Goal: Task Accomplishment & Management: Use online tool/utility

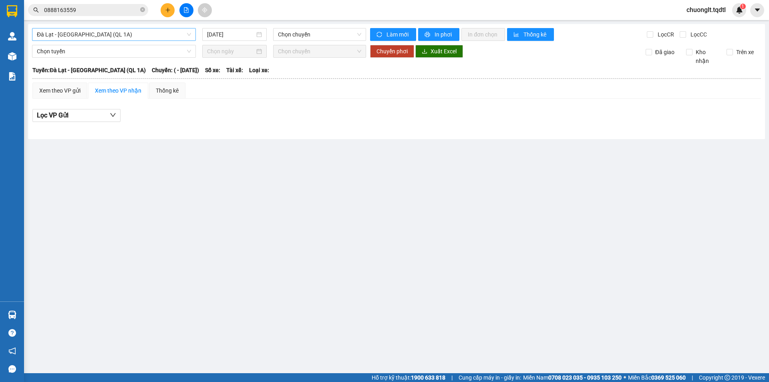
click at [130, 30] on span "Đà Lạt - [GEOGRAPHIC_DATA] (QL 1A)" at bounding box center [114, 34] width 154 height 12
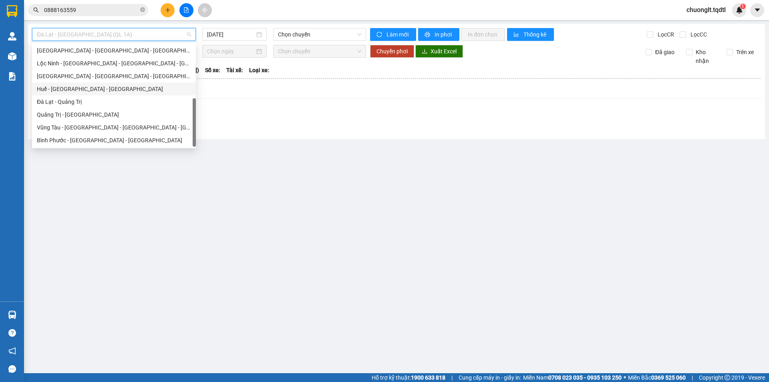
scroll to position [87, 0]
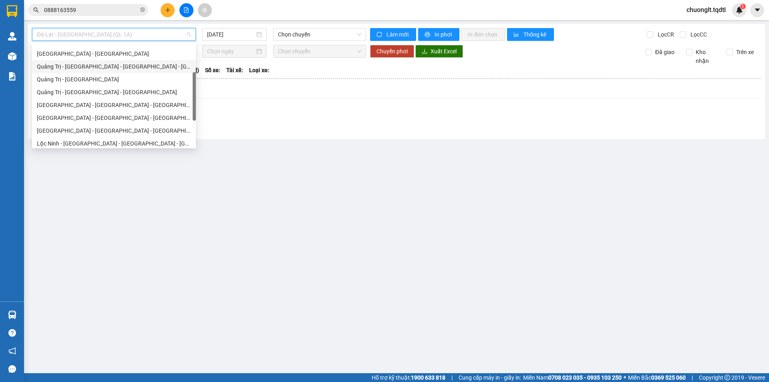
click at [125, 71] on div "Quảng Trị - [GEOGRAPHIC_DATA] - [GEOGRAPHIC_DATA] - [GEOGRAPHIC_DATA]" at bounding box center [114, 66] width 154 height 9
type input "[DATE]"
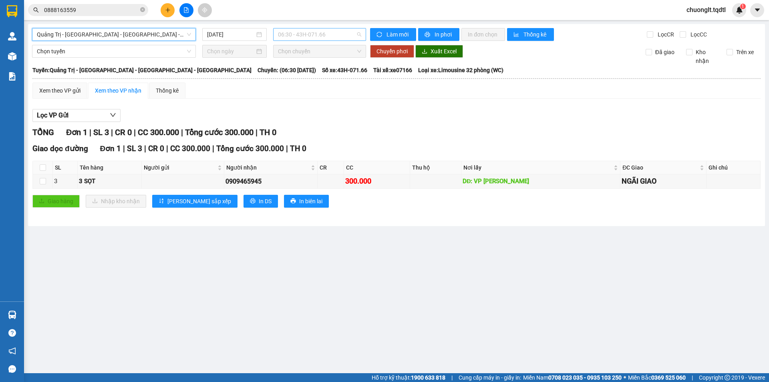
click at [352, 31] on span "06:30 - 43H-071.66" at bounding box center [319, 34] width 83 height 12
click at [167, 12] on icon "plus" at bounding box center [168, 10] width 6 height 6
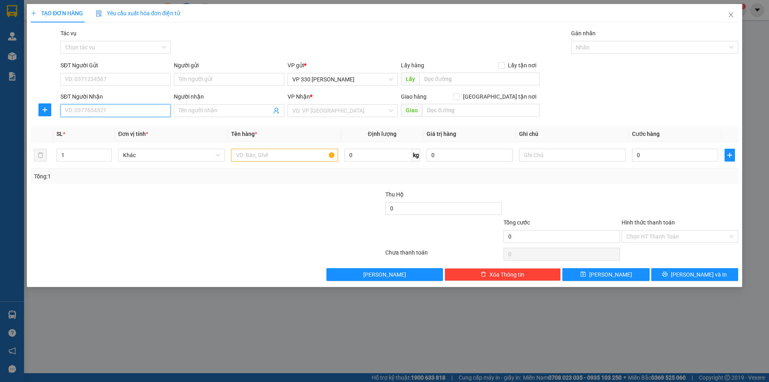
click at [106, 109] on input "SĐT Người Nhận" at bounding box center [115, 110] width 110 height 13
type input "0765238672"
click at [493, 71] on div "Lấy hàng Lấy tận nơi" at bounding box center [470, 67] width 139 height 12
click at [478, 84] on input "text" at bounding box center [479, 79] width 120 height 13
type input "2630"
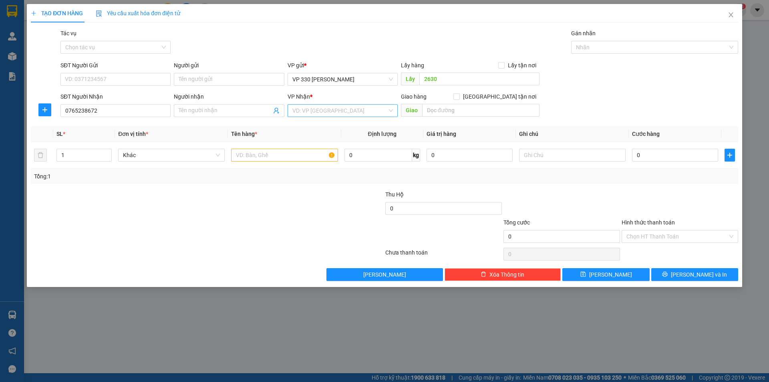
click at [335, 109] on input "search" at bounding box center [339, 111] width 95 height 12
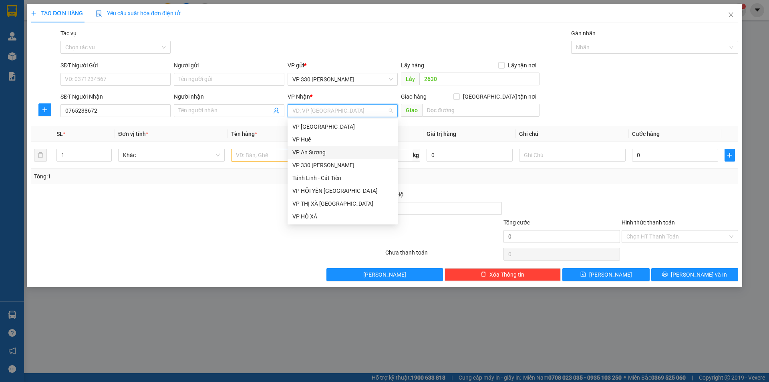
scroll to position [40, 0]
click at [352, 133] on div "Tánh Linh - Cát Tiên" at bounding box center [342, 137] width 101 height 9
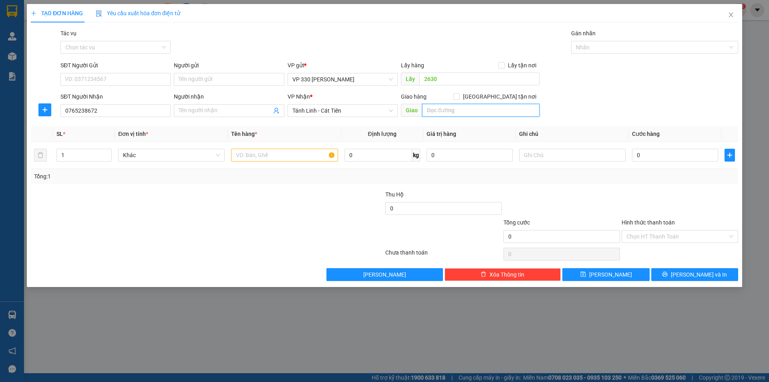
click at [461, 110] on input "text" at bounding box center [480, 110] width 117 height 13
type input "BẮC RUỘNG"
click at [276, 155] on input "text" at bounding box center [284, 155] width 107 height 13
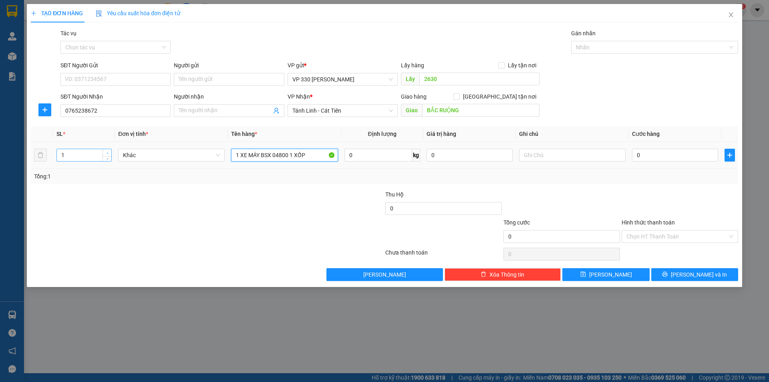
type input "1 XE MÁY BSX 04800 1 XỐP"
type input "2"
click at [110, 152] on span "up" at bounding box center [107, 153] width 5 height 5
click at [653, 160] on input "0" at bounding box center [675, 155] width 86 height 13
type input "1"
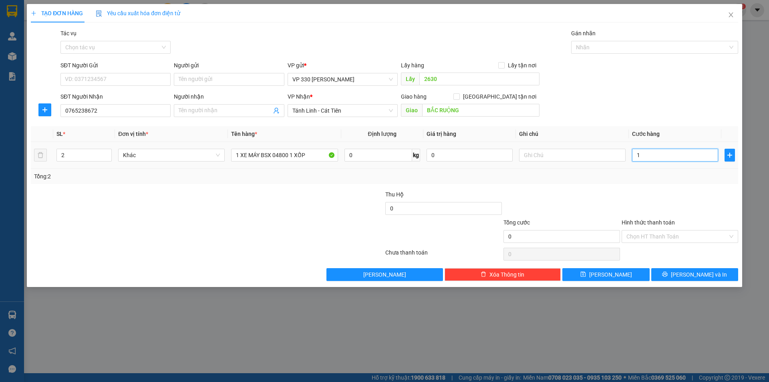
type input "1"
type input "10"
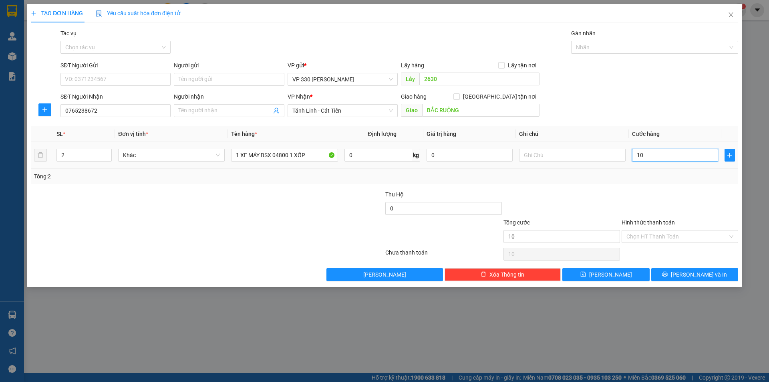
type input "100"
type input "1.000"
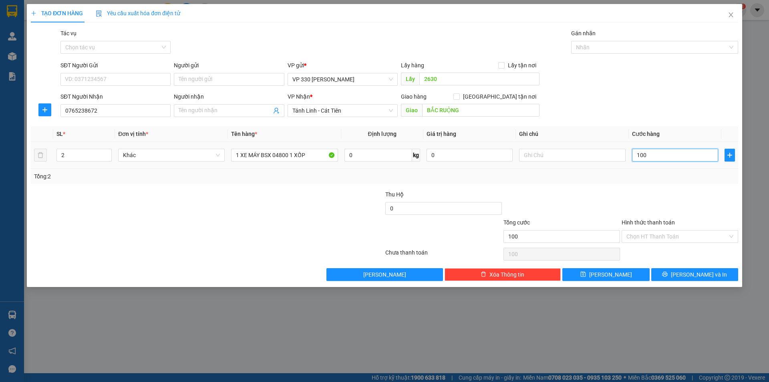
type input "1.000"
type input "10.000"
type input "100.000"
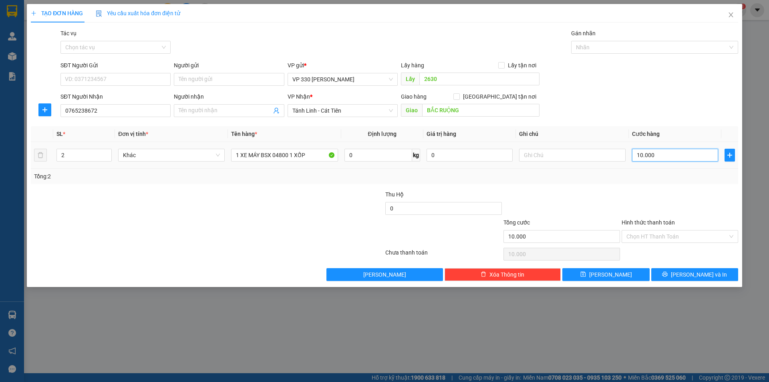
type input "100.000"
type input "1.000.000"
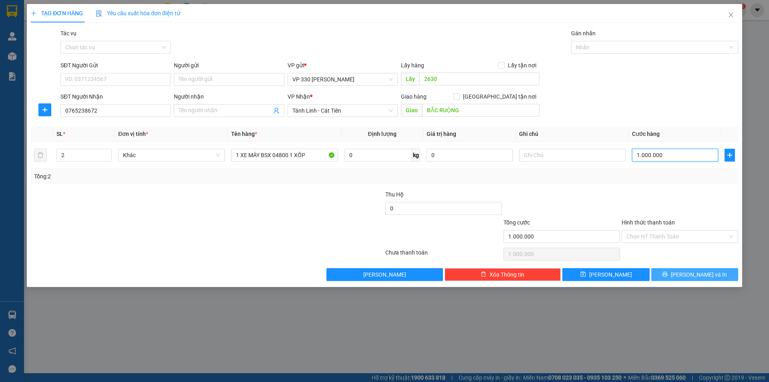
type input "1.000.000"
click at [668, 272] on icon "printer" at bounding box center [665, 274] width 6 height 6
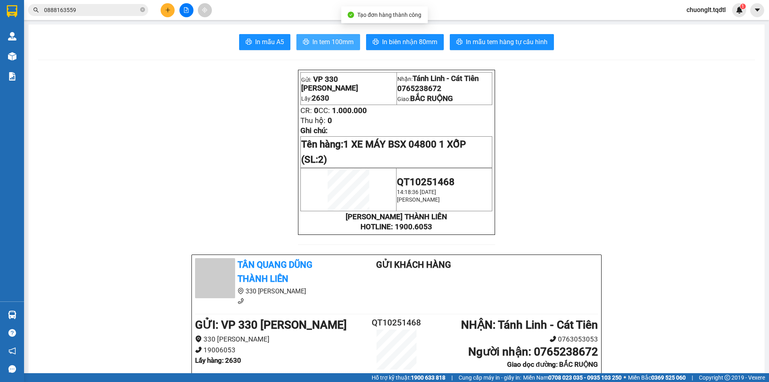
click at [331, 41] on span "In tem 100mm" at bounding box center [332, 42] width 41 height 10
click at [343, 38] on span "In tem 100mm" at bounding box center [332, 42] width 41 height 10
click at [184, 10] on icon "file-add" at bounding box center [186, 10] width 6 height 6
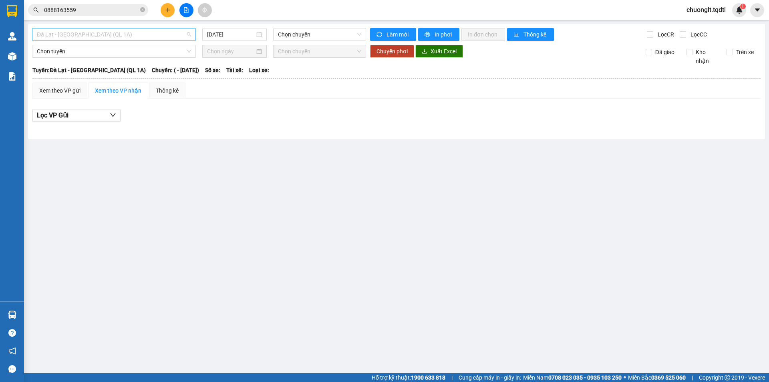
click at [125, 34] on span "Đà Lạt - [GEOGRAPHIC_DATA] (QL 1A)" at bounding box center [114, 34] width 154 height 12
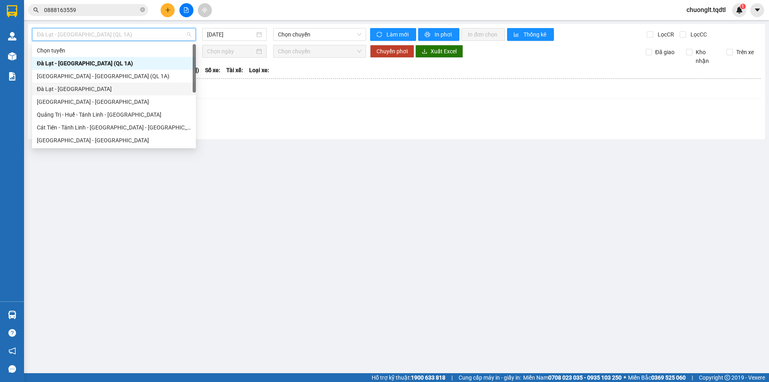
scroll to position [40, 0]
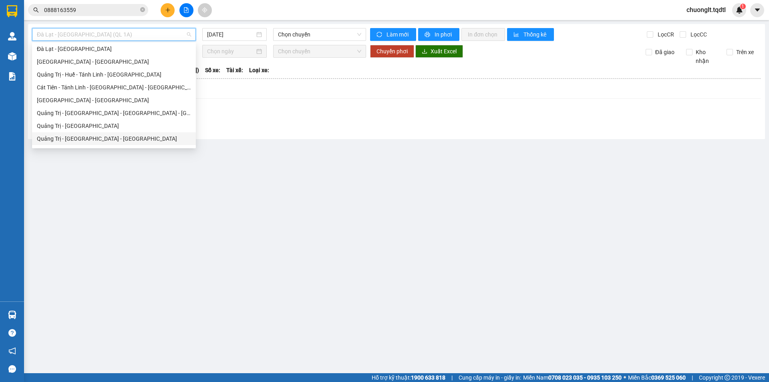
click at [106, 136] on div "Quảng Trị - [GEOGRAPHIC_DATA] - [GEOGRAPHIC_DATA]" at bounding box center [114, 138] width 154 height 9
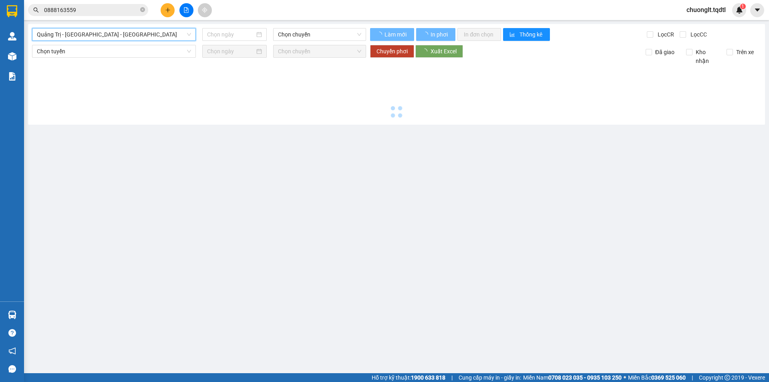
type input "[DATE]"
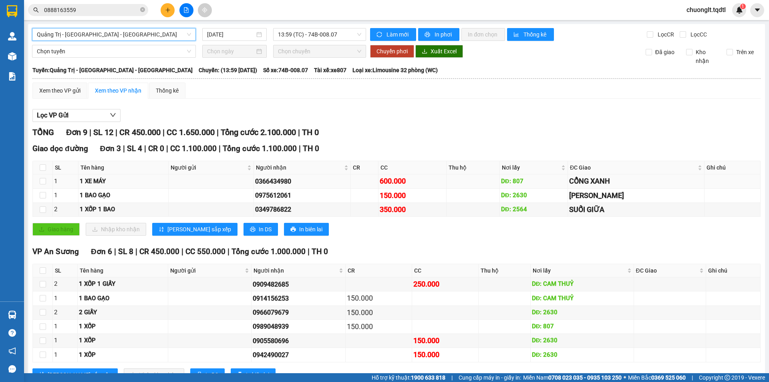
scroll to position [30, 0]
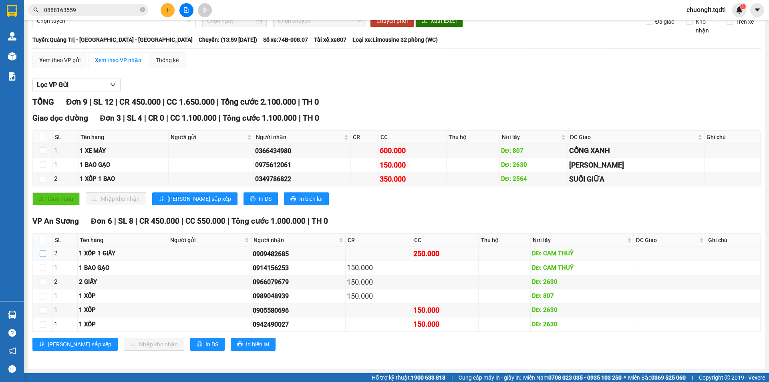
click at [44, 254] on input "checkbox" at bounding box center [43, 253] width 6 height 6
checkbox input "true"
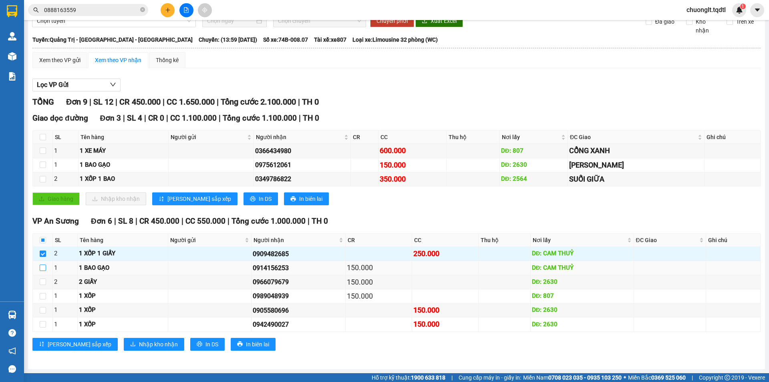
click at [40, 269] on input "checkbox" at bounding box center [43, 267] width 6 height 6
checkbox input "true"
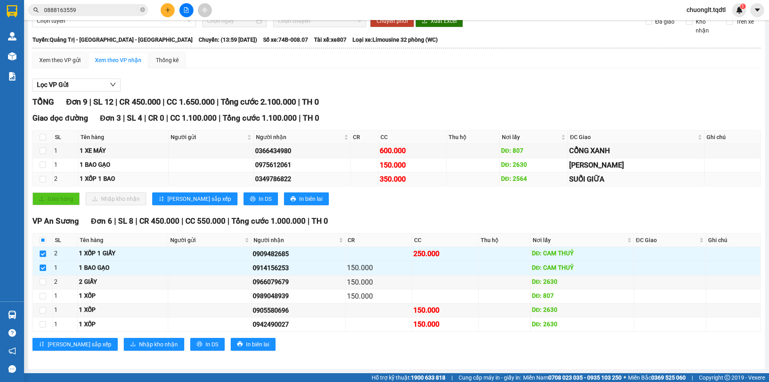
scroll to position [0, 0]
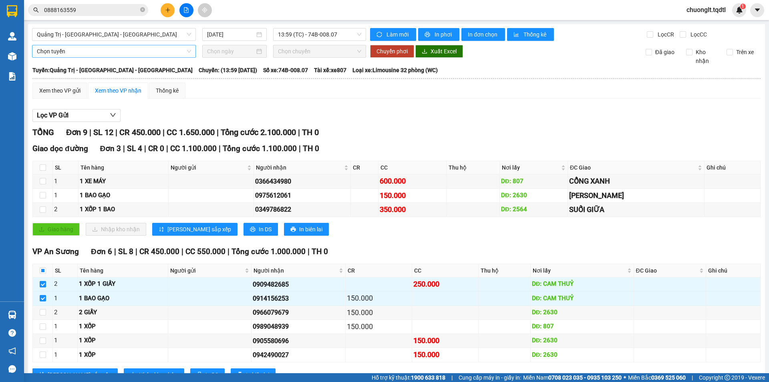
click at [87, 48] on span "Chọn tuyến" at bounding box center [114, 51] width 154 height 12
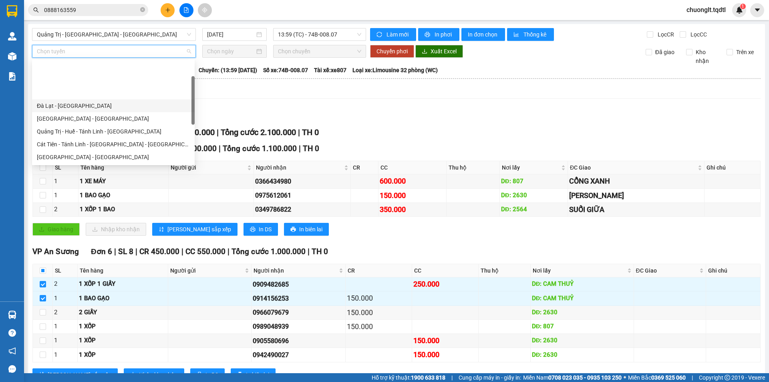
scroll to position [40, 0]
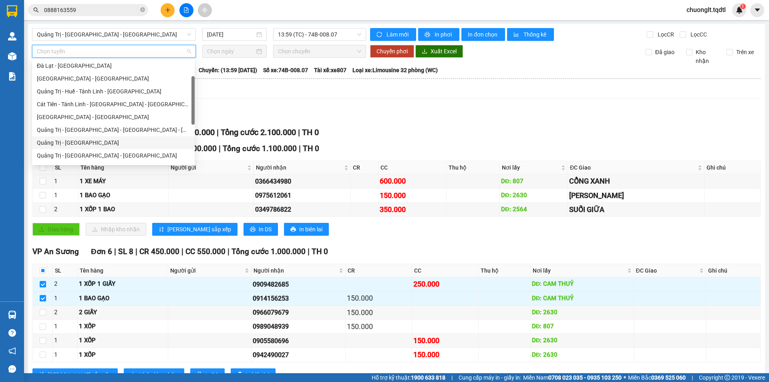
click at [83, 141] on div "Quảng Trị - [GEOGRAPHIC_DATA]" at bounding box center [113, 142] width 153 height 9
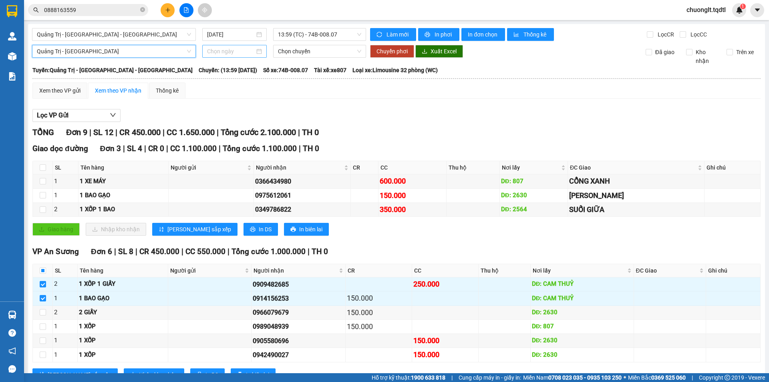
click at [251, 47] on input at bounding box center [231, 51] width 48 height 9
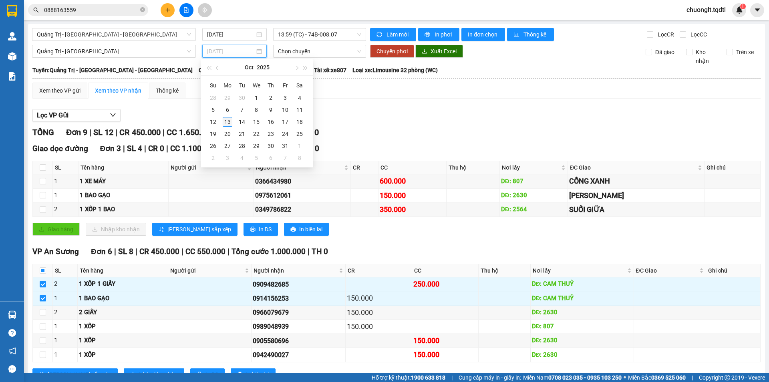
type input "[DATE]"
click at [225, 121] on div "13" at bounding box center [228, 122] width 10 height 10
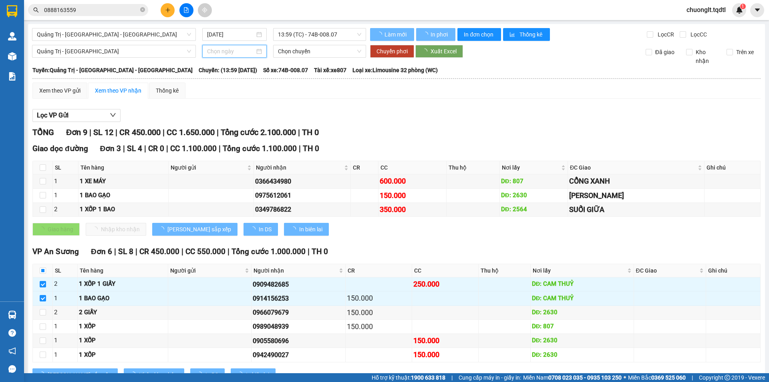
type input "[DATE]"
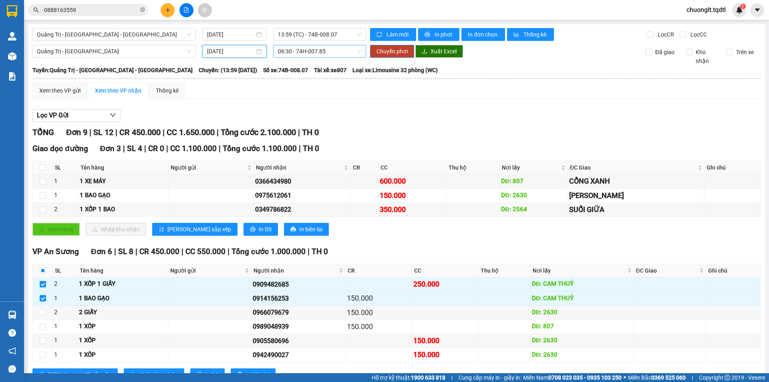
click at [340, 48] on span "06:30 - 74H-007.85" at bounding box center [319, 51] width 83 height 12
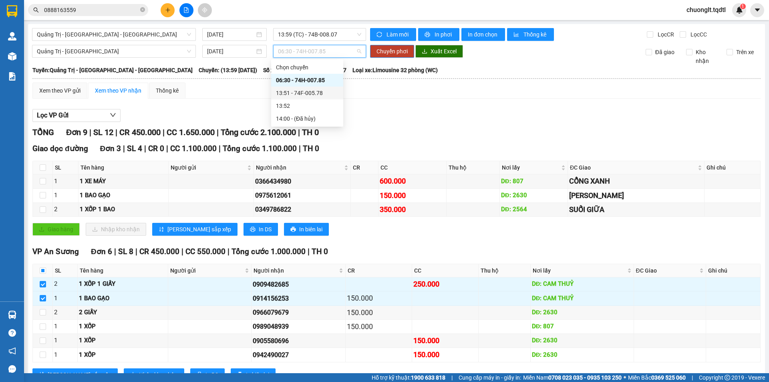
click at [325, 91] on div "13:51 - 74F-005.78" at bounding box center [307, 93] width 62 height 9
click at [385, 50] on span "Chuyển phơi" at bounding box center [392, 51] width 31 height 9
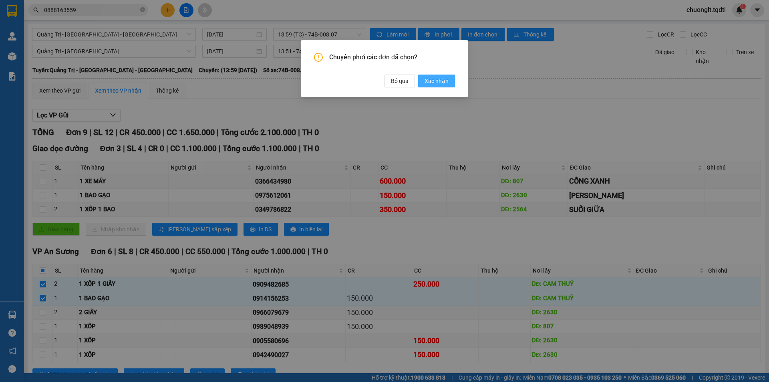
click at [445, 79] on span "Xác nhận" at bounding box center [437, 81] width 24 height 9
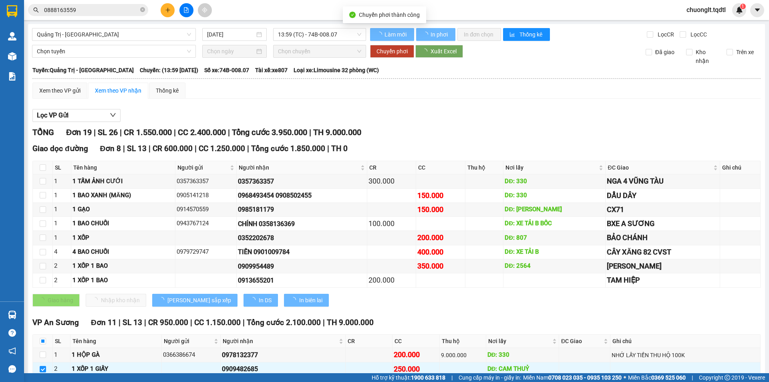
checkbox input "false"
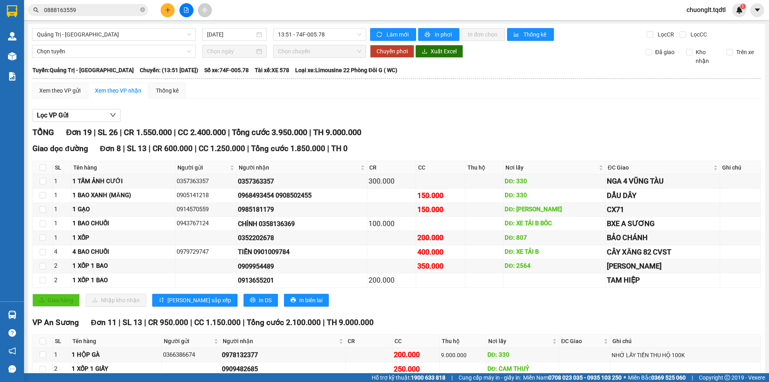
click at [131, 26] on div "Quảng Trị - Sài Gòn 13/10/2025 13:51 - 74F-005.78 Làm mới In phơi In đơn chọn T…" at bounding box center [396, 281] width 737 height 515
click at [132, 29] on span "Quảng Trị - [GEOGRAPHIC_DATA]" at bounding box center [114, 34] width 154 height 12
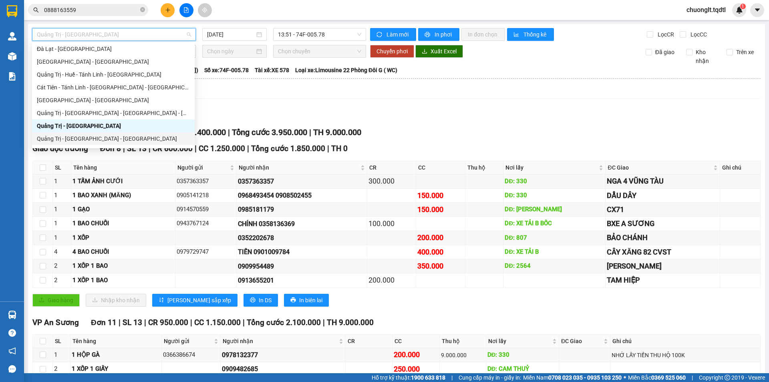
click at [105, 134] on div "Quảng Trị - [GEOGRAPHIC_DATA] - [GEOGRAPHIC_DATA]" at bounding box center [113, 138] width 163 height 13
type input "[DATE]"
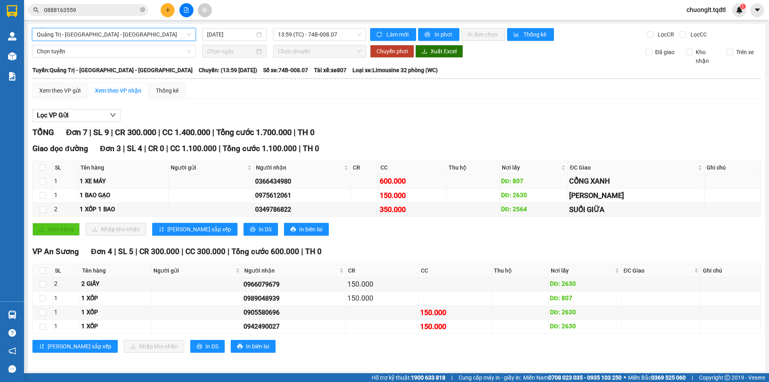
scroll to position [2, 0]
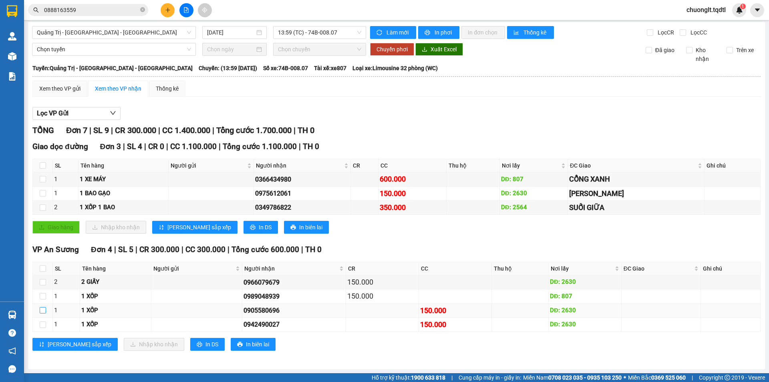
click at [42, 312] on input "checkbox" at bounding box center [43, 310] width 6 height 6
checkbox input "true"
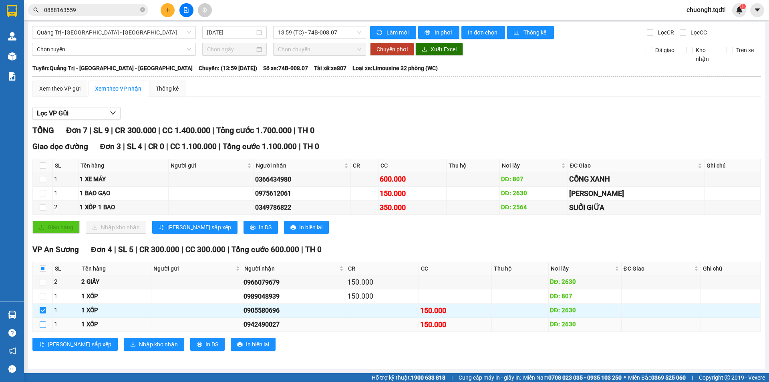
click at [42, 324] on input "checkbox" at bounding box center [43, 324] width 6 height 6
checkbox input "true"
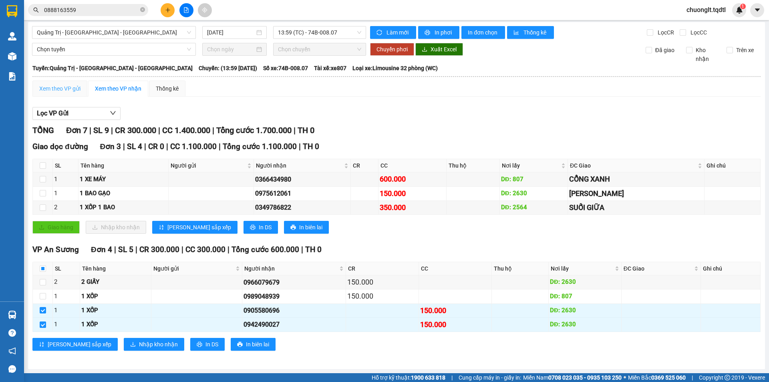
scroll to position [0, 0]
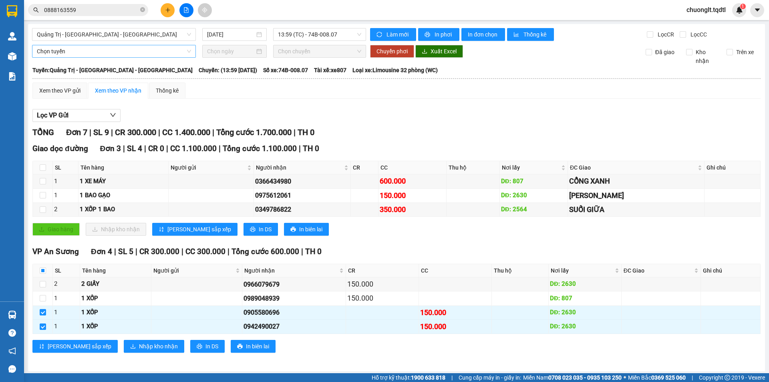
click at [147, 48] on span "Chọn tuyến" at bounding box center [114, 51] width 154 height 12
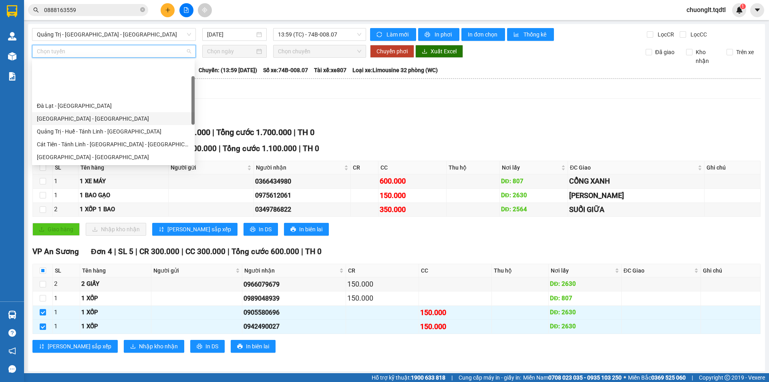
scroll to position [40, 0]
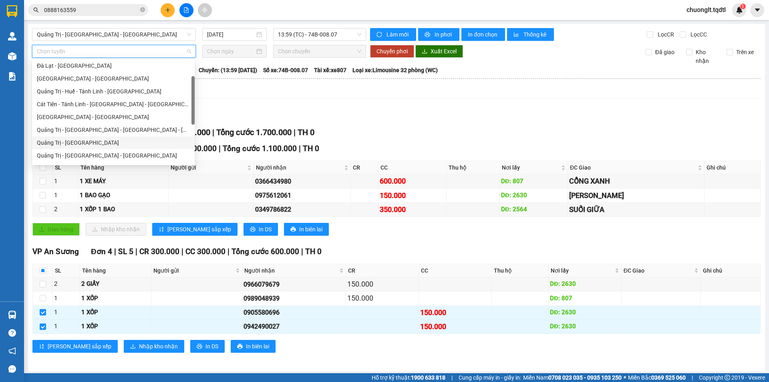
click at [79, 143] on div "Quảng Trị - [GEOGRAPHIC_DATA]" at bounding box center [113, 142] width 153 height 9
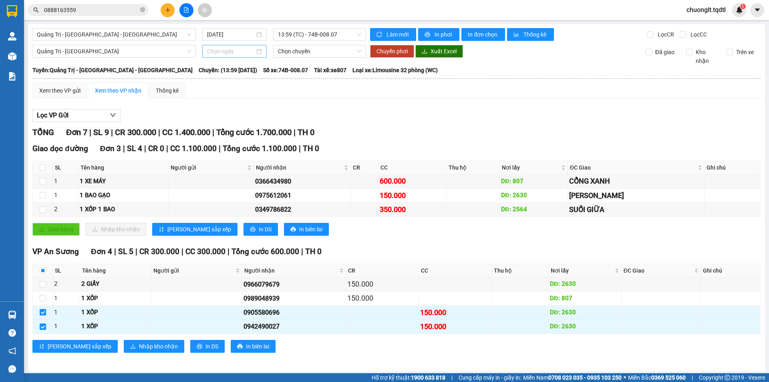
click at [257, 50] on div at bounding box center [234, 51] width 55 height 9
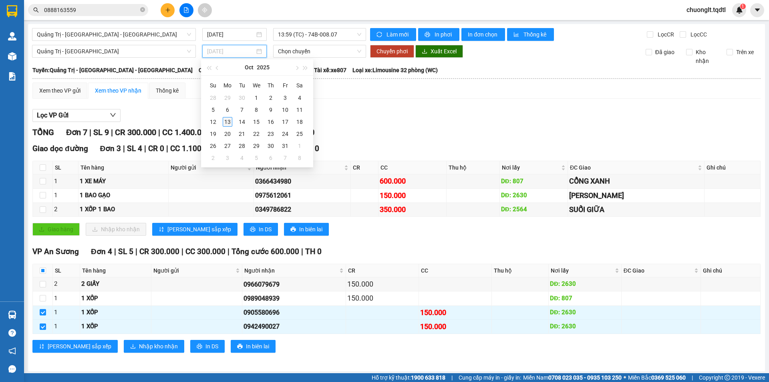
type input "[DATE]"
click at [224, 123] on div "13" at bounding box center [228, 122] width 10 height 10
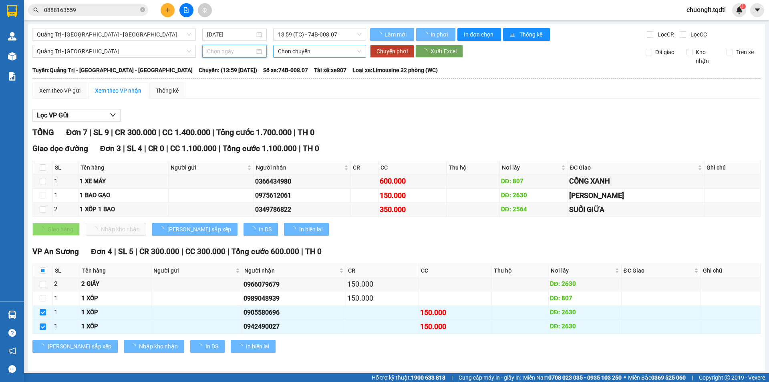
click at [327, 53] on span "Chọn chuyến" at bounding box center [319, 51] width 83 height 12
type input "[DATE]"
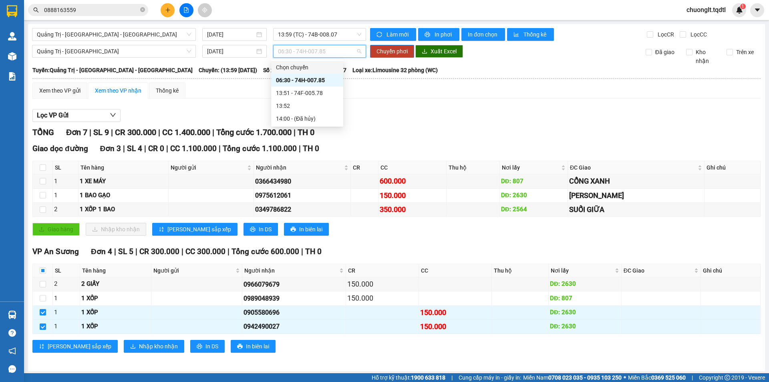
click at [328, 55] on span "06:30 - 74H-007.85" at bounding box center [319, 51] width 83 height 12
click at [326, 57] on div "06:30 - 74H-007.85" at bounding box center [319, 51] width 93 height 13
click at [318, 91] on div "13:51 - 74F-005.78" at bounding box center [307, 93] width 62 height 9
click at [383, 50] on span "Chuyển phơi" at bounding box center [392, 51] width 31 height 9
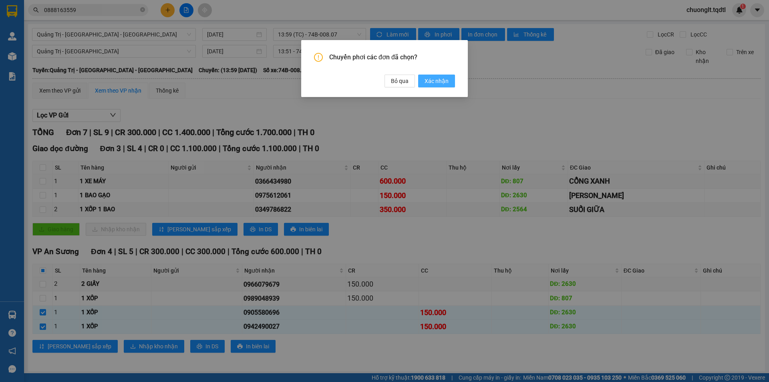
click at [437, 81] on span "Xác nhận" at bounding box center [437, 81] width 24 height 9
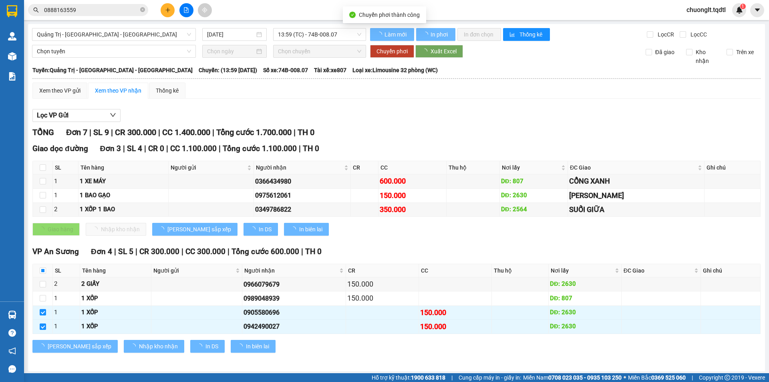
checkbox input "false"
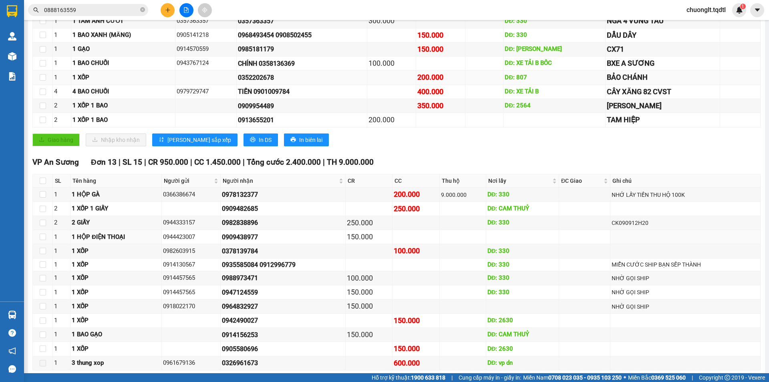
scroll to position [199, 0]
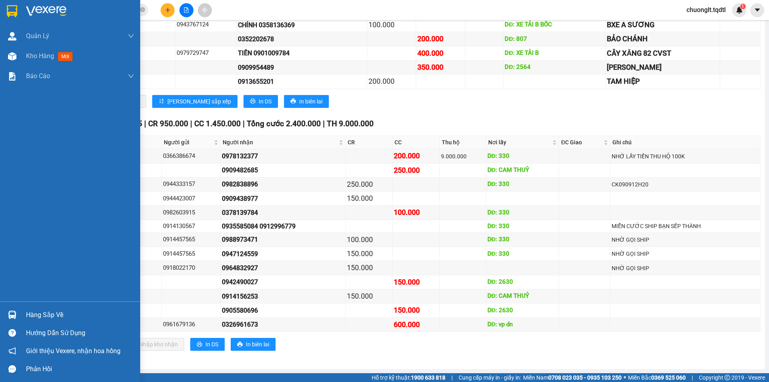
click at [44, 309] on div "Hàng sắp về" at bounding box center [80, 315] width 108 height 12
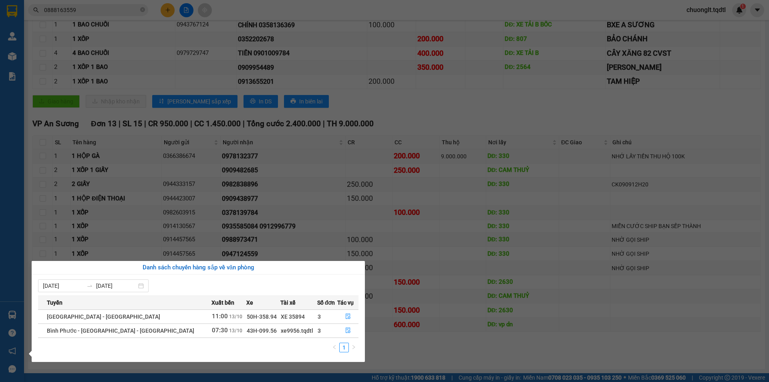
click at [11, 222] on div "Quản Lý Quản lý khách hàng mới Quản lý giao nhận mới Kho hàng mới Báo cáo Báo c…" at bounding box center [12, 191] width 24 height 382
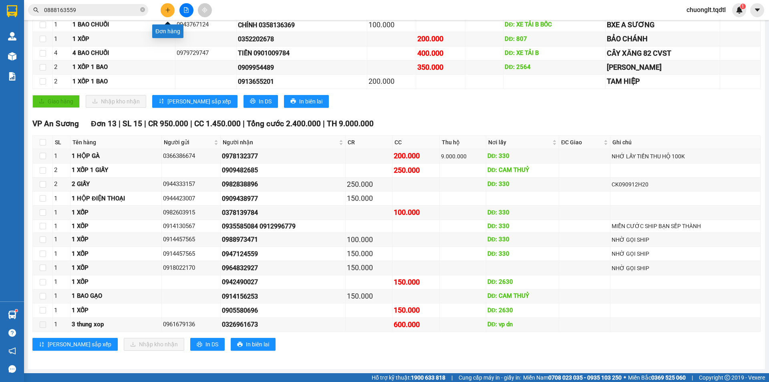
click at [168, 8] on icon "plus" at bounding box center [168, 10] width 6 height 6
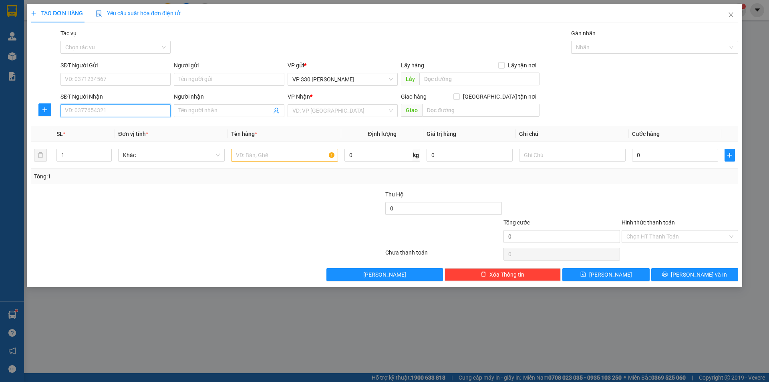
click at [120, 110] on input "SĐT Người Nhận" at bounding box center [115, 110] width 110 height 13
type input "0964040939"
click at [480, 74] on input "text" at bounding box center [479, 79] width 120 height 13
type input "XE TẢI B"
click at [658, 159] on input "0" at bounding box center [675, 155] width 86 height 13
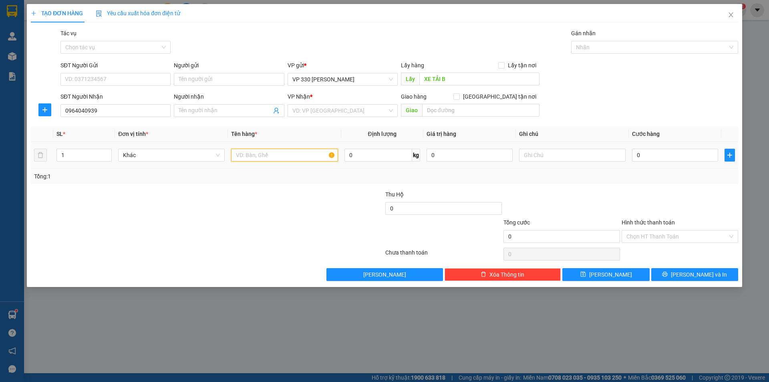
click at [265, 154] on input "text" at bounding box center [284, 155] width 107 height 13
type input "1 GIẤY"
click at [645, 156] on input "0" at bounding box center [675, 155] width 86 height 13
type input "1"
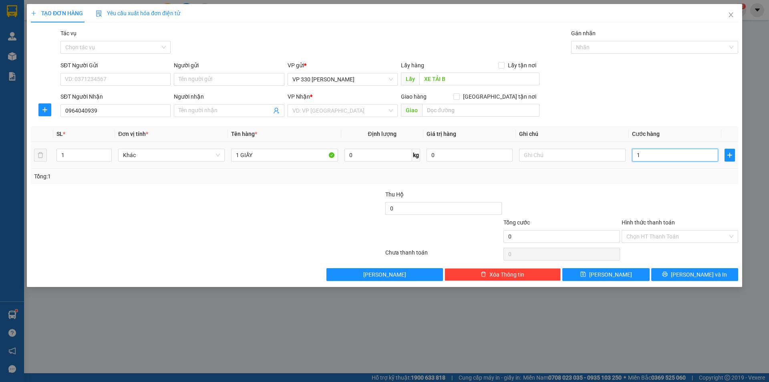
type input "1"
type input "10"
type input "100"
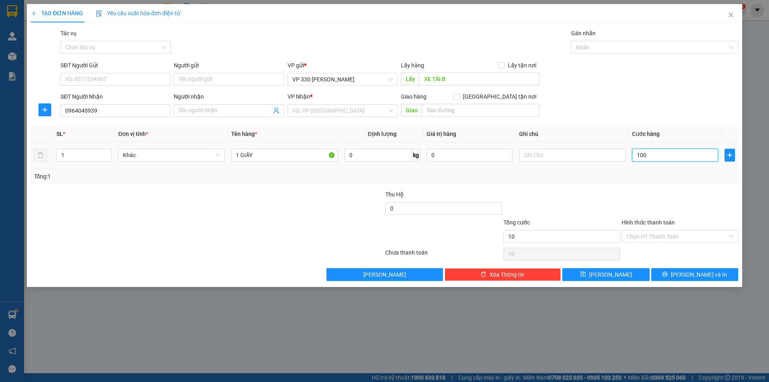
type input "100"
type input "1.000"
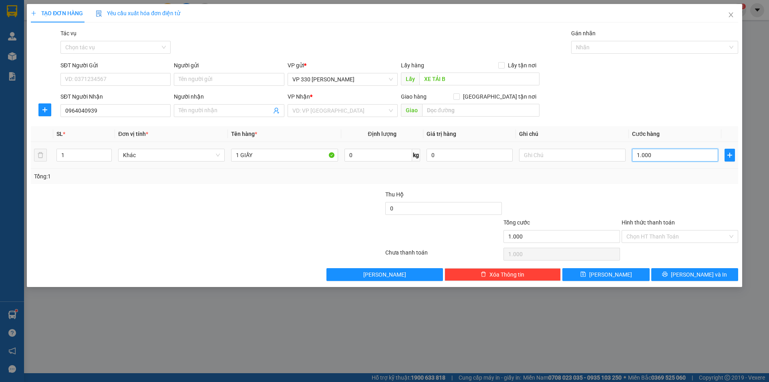
type input "10.000"
type input "100.000"
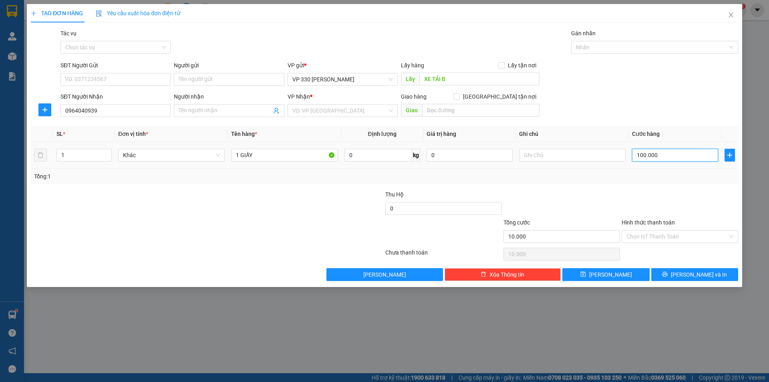
type input "100.000"
click at [332, 111] on input "search" at bounding box center [339, 111] width 95 height 12
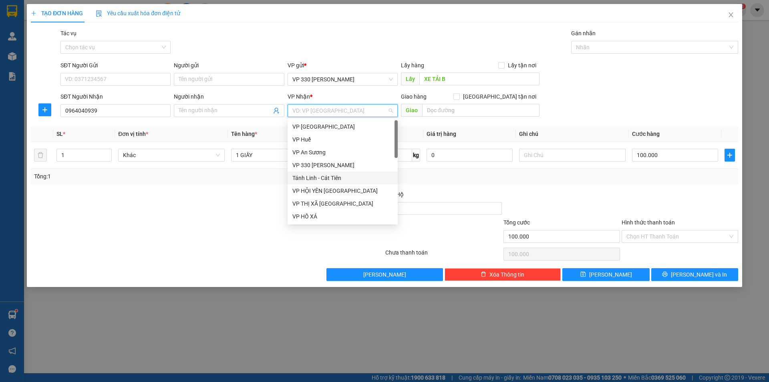
click at [324, 177] on div "Tánh Linh - Cát Tiên" at bounding box center [342, 177] width 101 height 9
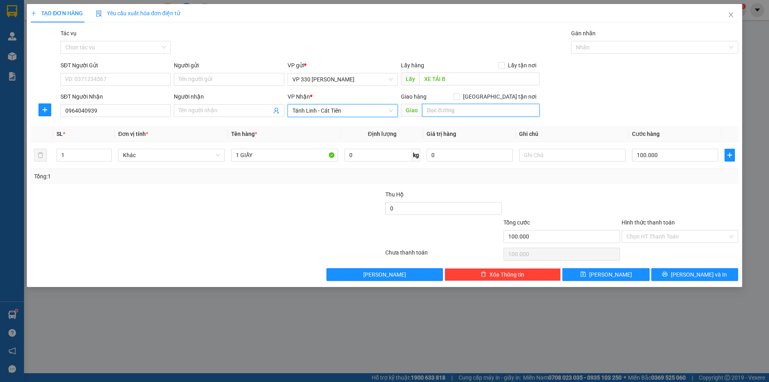
click at [439, 112] on input "text" at bounding box center [480, 110] width 117 height 13
type input "D"
type input "ĐÀ TẺ"
click at [671, 271] on button "[PERSON_NAME] và In" at bounding box center [694, 274] width 87 height 13
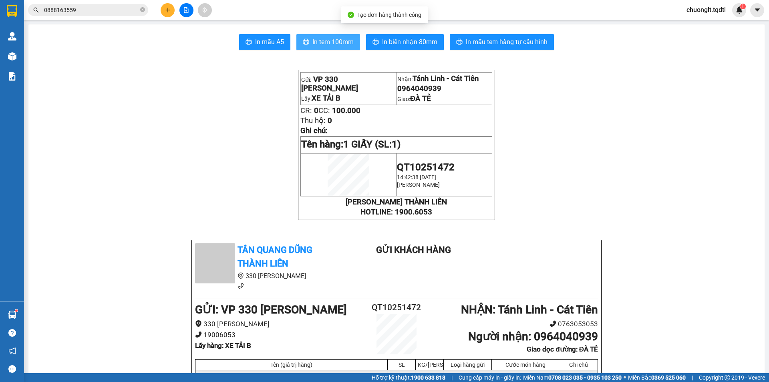
click at [322, 40] on span "In tem 100mm" at bounding box center [332, 42] width 41 height 10
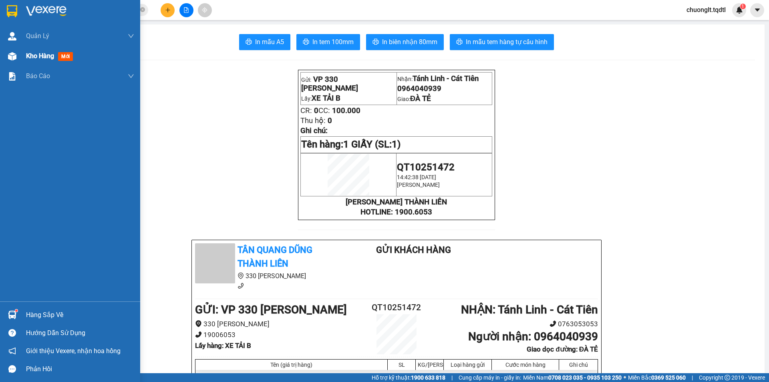
click at [30, 57] on span "Kho hàng" at bounding box center [40, 56] width 28 height 8
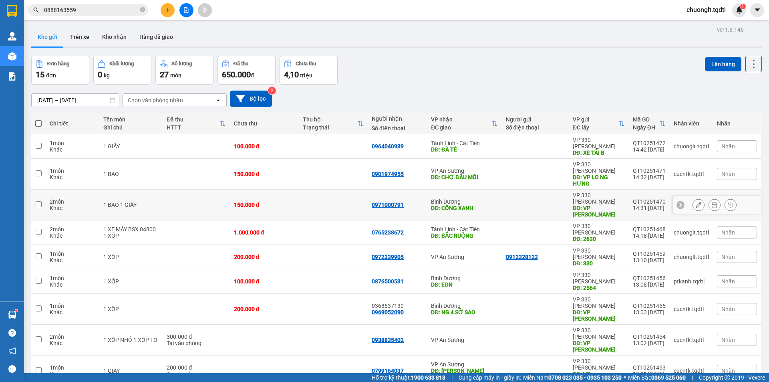
scroll to position [37, 0]
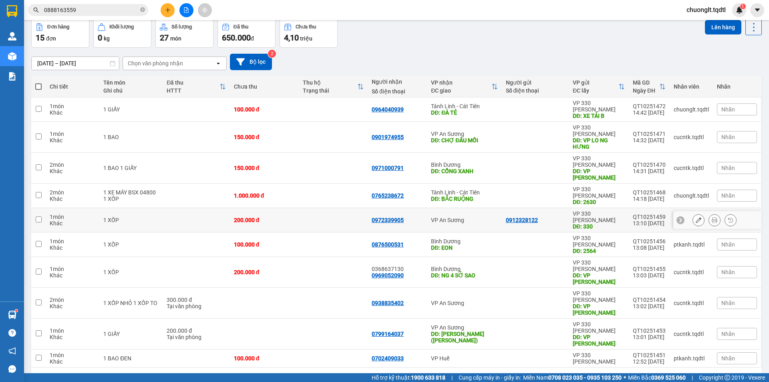
click at [163, 208] on td at bounding box center [196, 220] width 67 height 24
checkbox input "true"
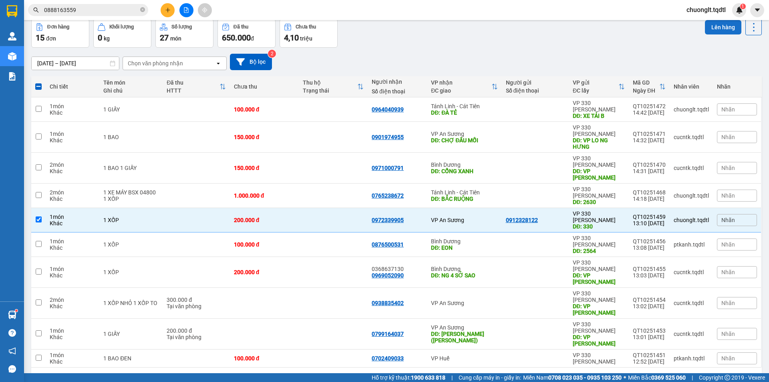
click at [721, 23] on button "Lên hàng" at bounding box center [723, 27] width 36 height 14
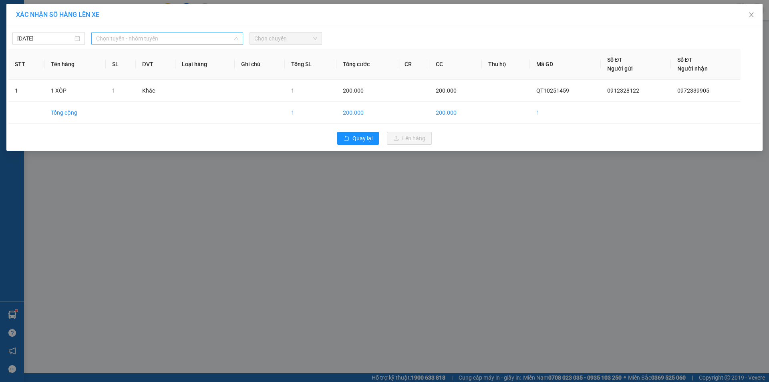
click at [194, 43] on span "Chọn tuyến - nhóm tuyến" at bounding box center [167, 38] width 142 height 12
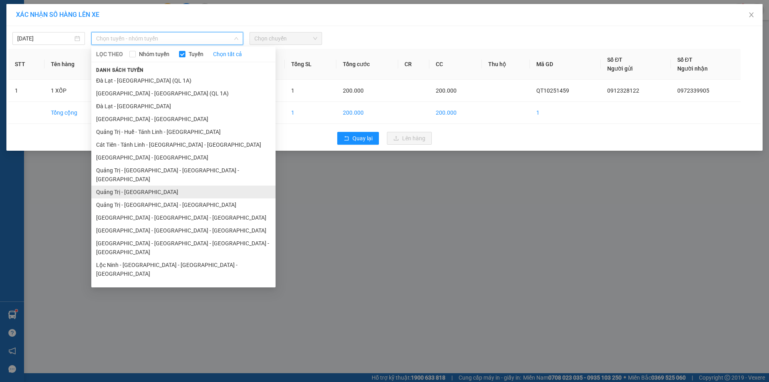
click at [139, 185] on li "Quảng Trị - [GEOGRAPHIC_DATA]" at bounding box center [183, 191] width 184 height 13
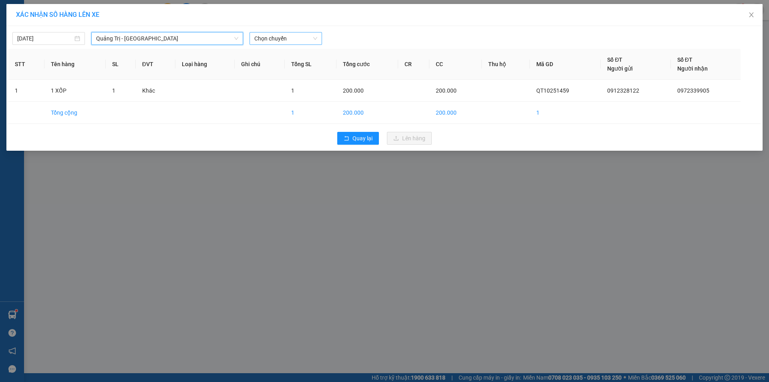
click at [291, 40] on span "Chọn chuyến" at bounding box center [285, 38] width 63 height 12
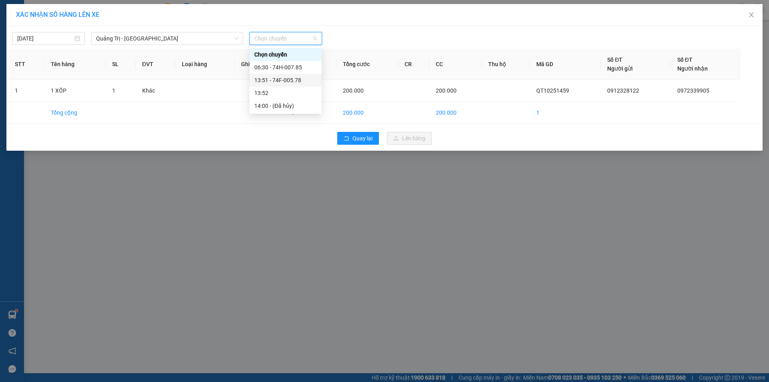
click at [297, 76] on div "13:51 - 74F-005.78" at bounding box center [285, 80] width 62 height 9
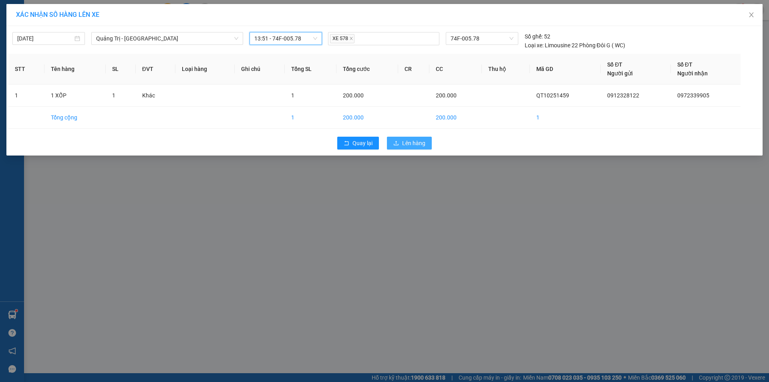
click at [403, 141] on span "Lên hàng" at bounding box center [413, 143] width 23 height 9
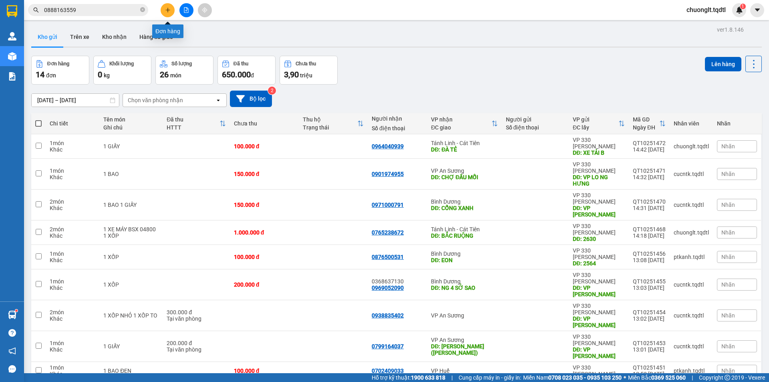
click at [165, 10] on icon "plus" at bounding box center [168, 10] width 6 height 6
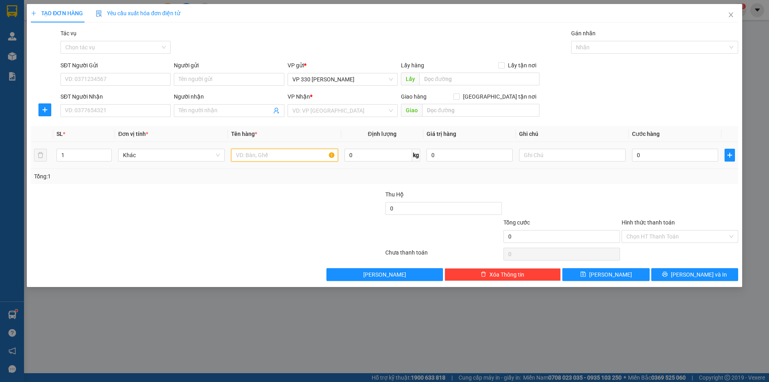
click at [286, 154] on input "text" at bounding box center [284, 155] width 107 height 13
type input "1 CON HEO"
click at [676, 153] on input "0" at bounding box center [675, 155] width 86 height 13
type input "3"
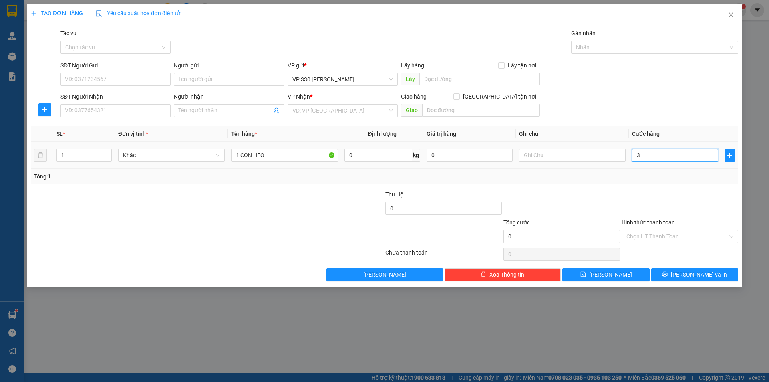
type input "3"
type input "30"
type input "300"
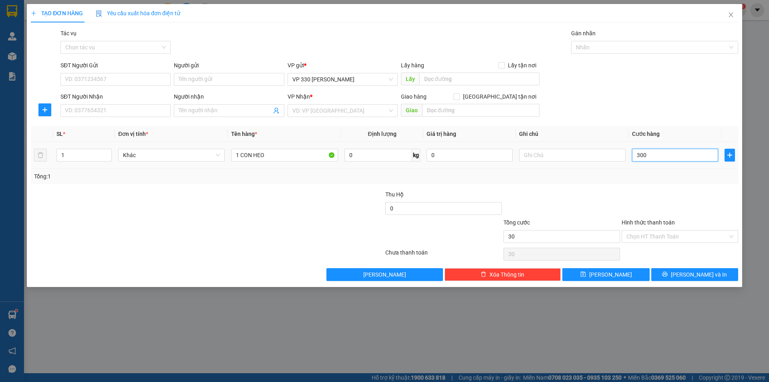
type input "300"
type input "3.000"
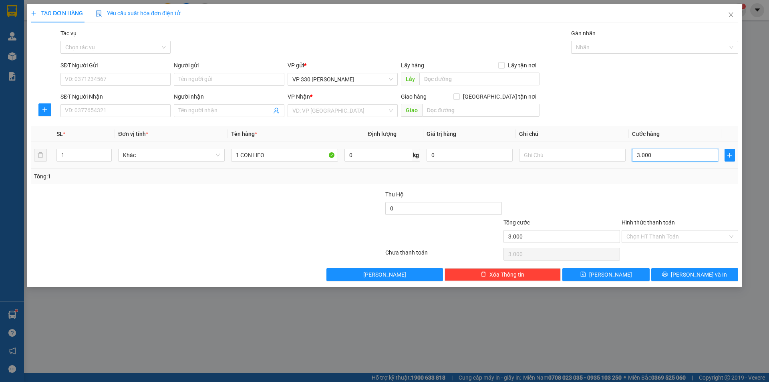
type input "30.000"
type input "300.000"
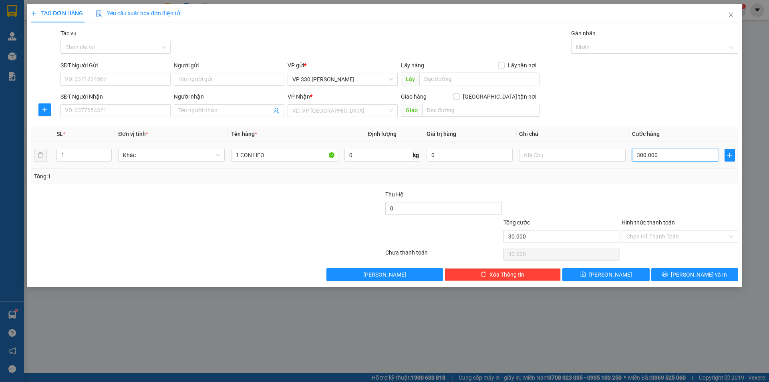
type input "300.000"
click at [493, 79] on input "text" at bounding box center [479, 79] width 120 height 13
type input "XE TAI B"
click at [337, 109] on input "search" at bounding box center [339, 111] width 95 height 12
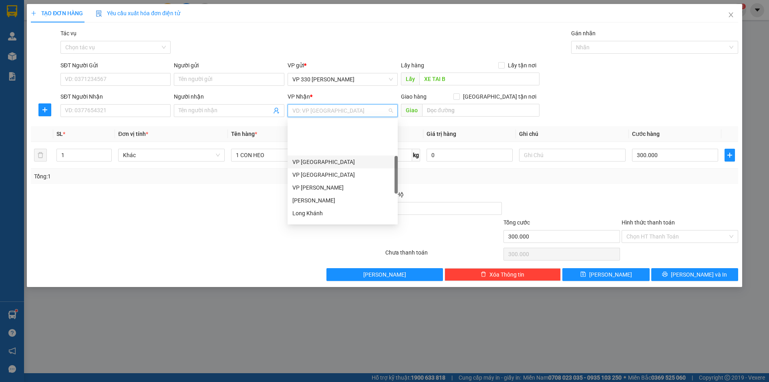
scroll to position [160, 0]
click at [320, 170] on div "Khánh Hòa" at bounding box center [342, 171] width 101 height 9
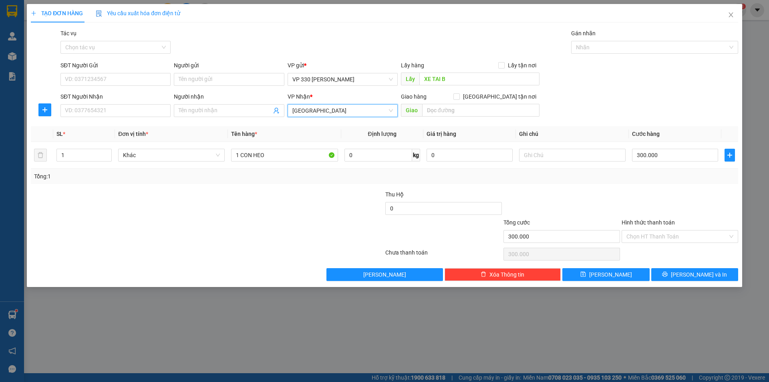
click at [115, 100] on div "SĐT Người Nhận" at bounding box center [115, 96] width 110 height 9
click at [115, 104] on input "SĐT Người Nhận" at bounding box center [115, 110] width 110 height 13
click at [113, 108] on input "SĐT Người Nhận" at bounding box center [115, 110] width 110 height 13
click at [118, 125] on div "0393027064" at bounding box center [115, 126] width 101 height 9
type input "0393027064"
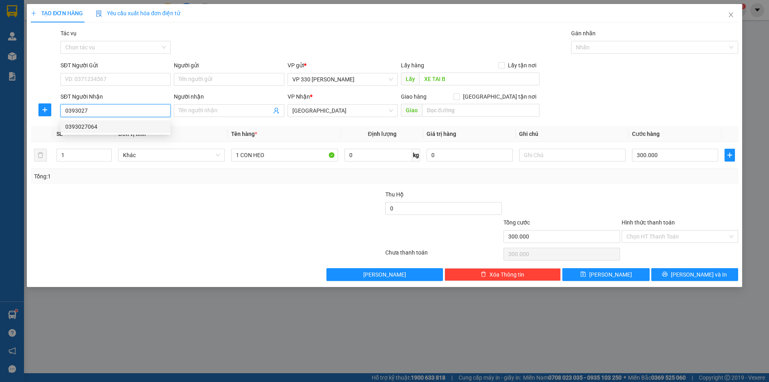
type input "N3 THÀNH"
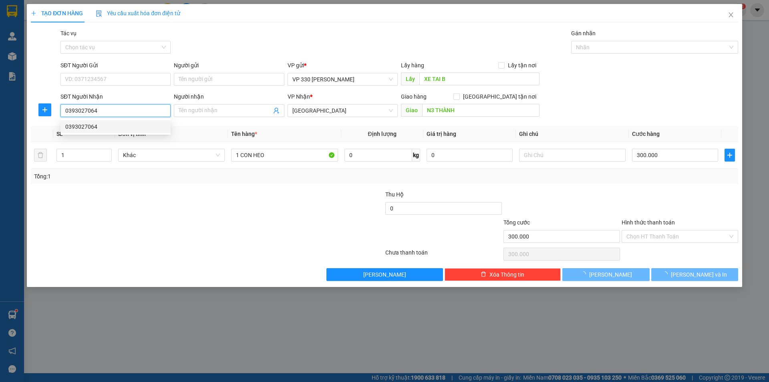
type input "600.000"
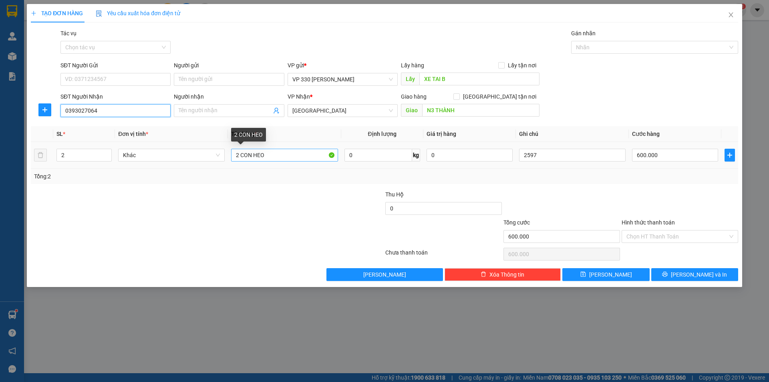
type input "0393027064"
drag, startPoint x: 239, startPoint y: 151, endPoint x: 232, endPoint y: 153, distance: 7.5
click at [232, 153] on input "2 CON HEO" at bounding box center [284, 155] width 107 height 13
type input "1 CON HEO"
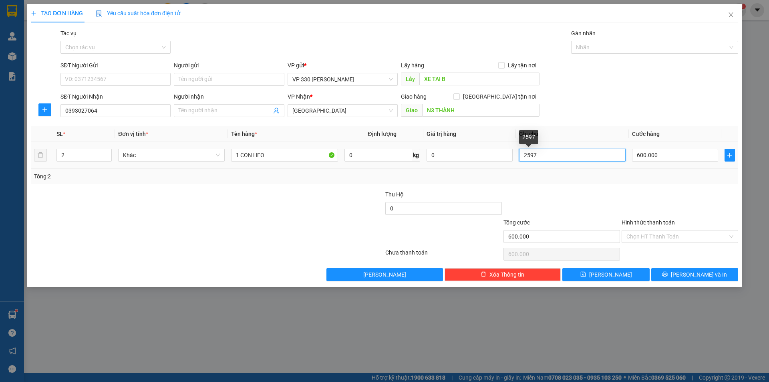
drag, startPoint x: 540, startPoint y: 152, endPoint x: 521, endPoint y: 155, distance: 19.5
click at [521, 155] on input "2597" at bounding box center [572, 155] width 107 height 13
type input "2554"
click at [663, 155] on input "600.000" at bounding box center [675, 155] width 86 height 13
type input "3"
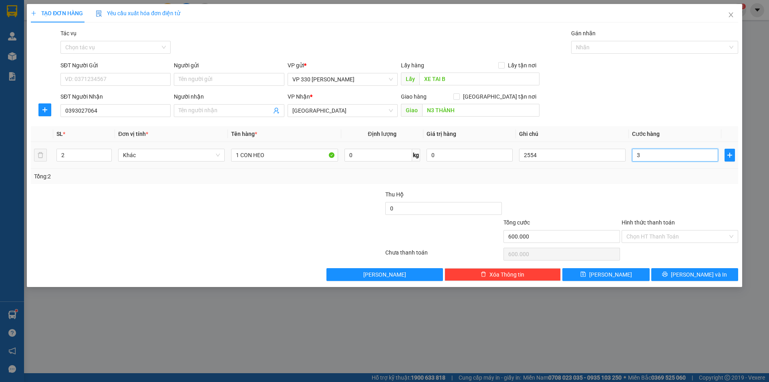
type input "3"
type input "30"
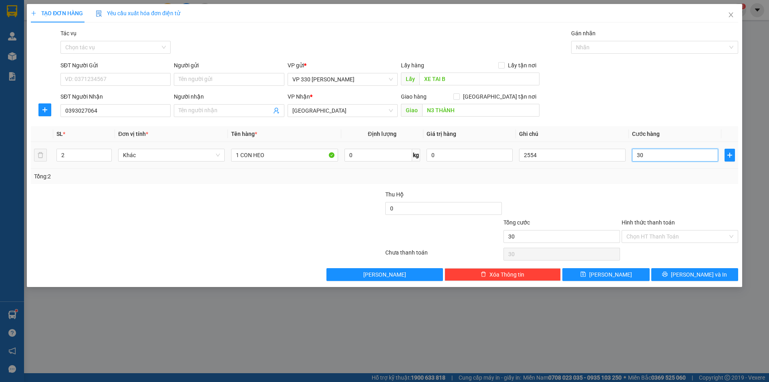
type input "300"
type input "3.000"
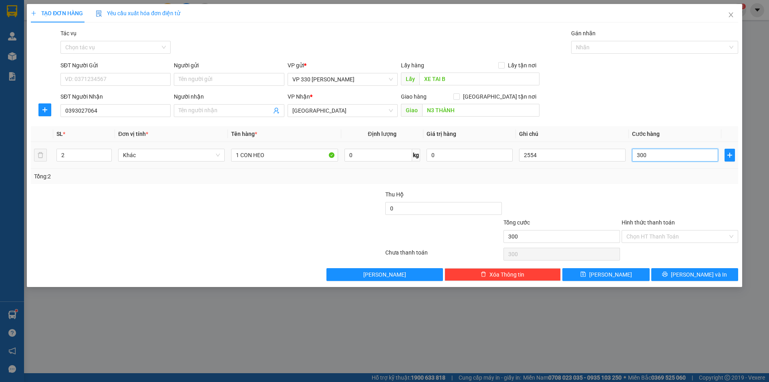
type input "3.000"
type input "30.000"
type input "300.000"
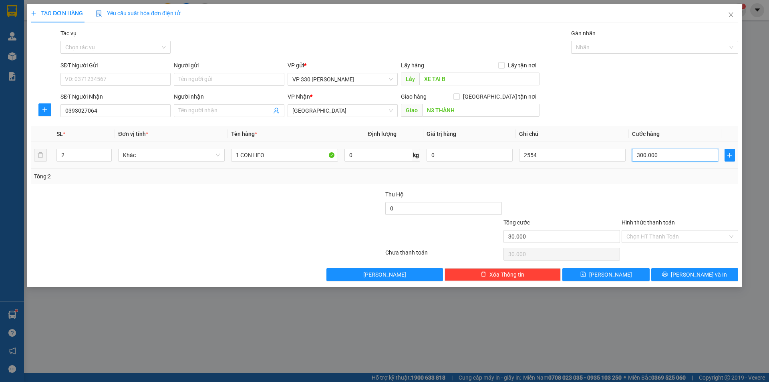
type input "300.000"
click at [107, 157] on icon "down" at bounding box center [107, 157] width 3 height 3
click at [572, 153] on input "2554" at bounding box center [572, 155] width 107 height 13
click at [596, 275] on button "[PERSON_NAME]" at bounding box center [605, 274] width 87 height 13
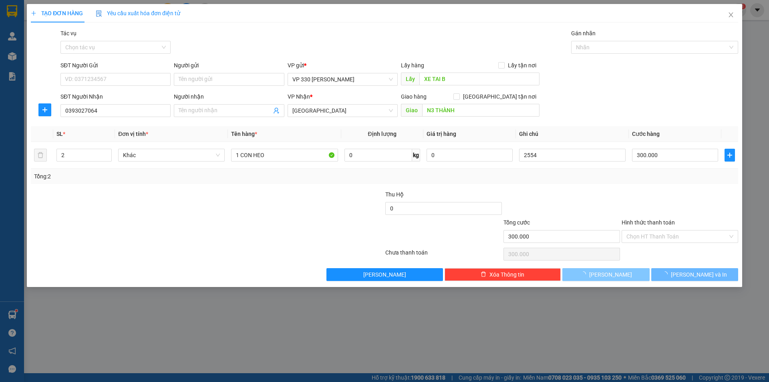
type input "0"
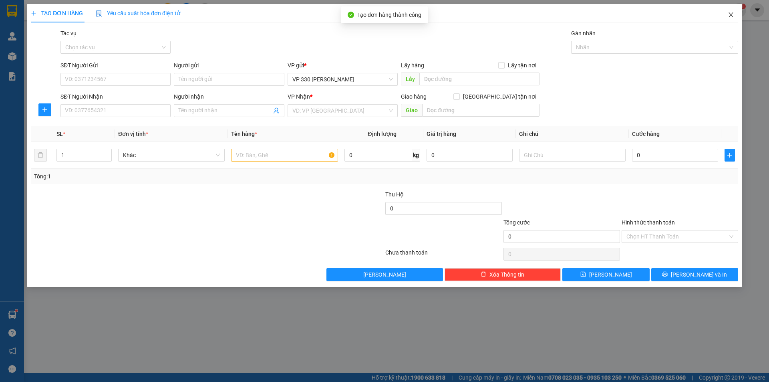
click at [733, 16] on icon "close" at bounding box center [731, 15] width 6 height 6
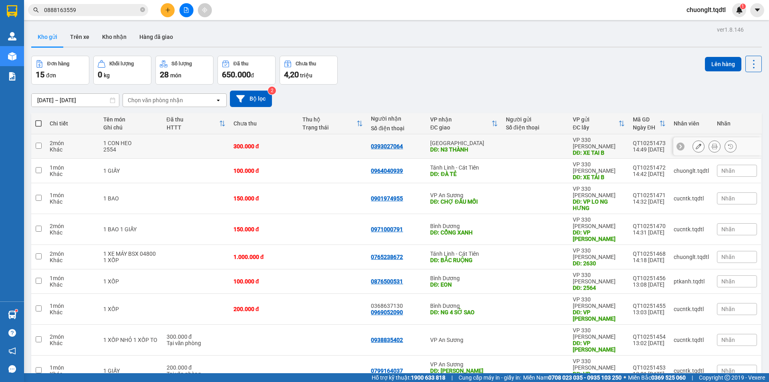
click at [68, 140] on div "2 món" at bounding box center [73, 143] width 46 height 6
checkbox input "true"
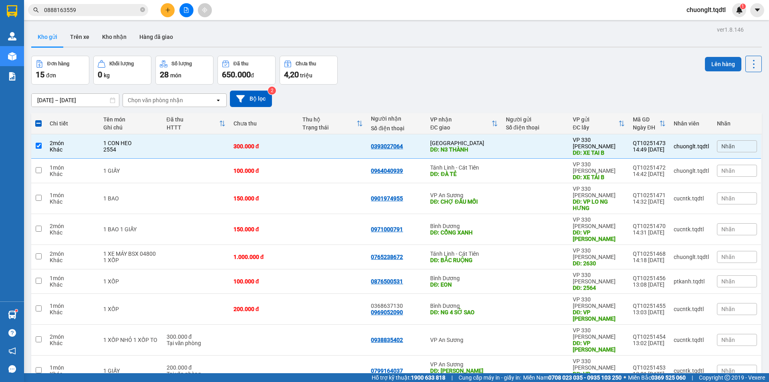
click at [713, 61] on button "Lên hàng" at bounding box center [723, 64] width 36 height 14
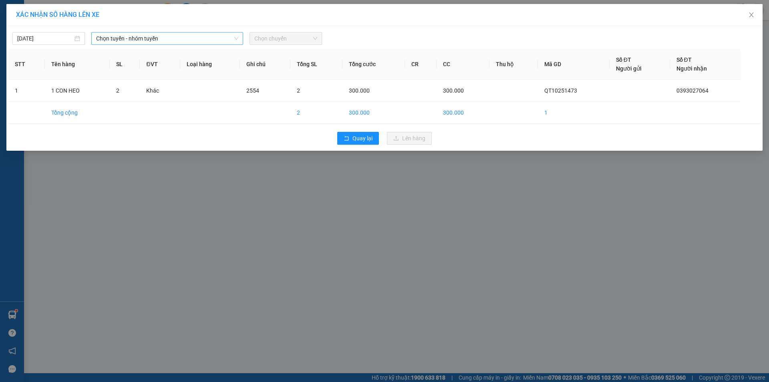
click at [191, 33] on span "Chọn tuyến - nhóm tuyến" at bounding box center [167, 38] width 142 height 12
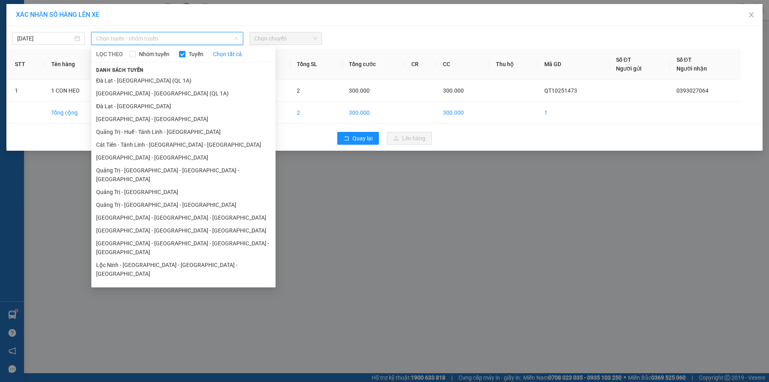
click at [165, 131] on li "Quảng Trị - Huế - Tánh Linh - [GEOGRAPHIC_DATA]" at bounding box center [183, 131] width 184 height 13
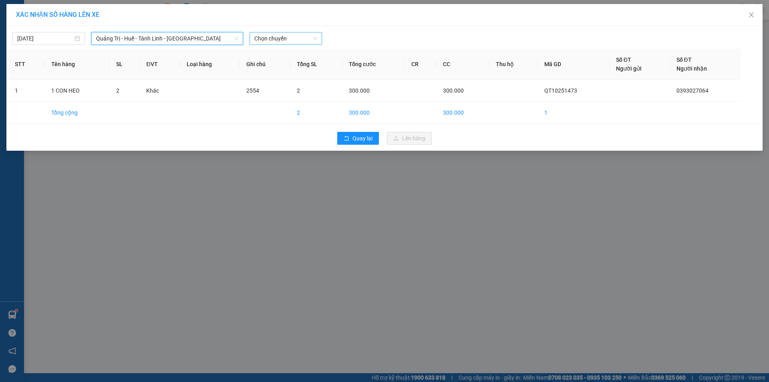
click at [300, 36] on span "Chọn chuyến" at bounding box center [285, 38] width 63 height 12
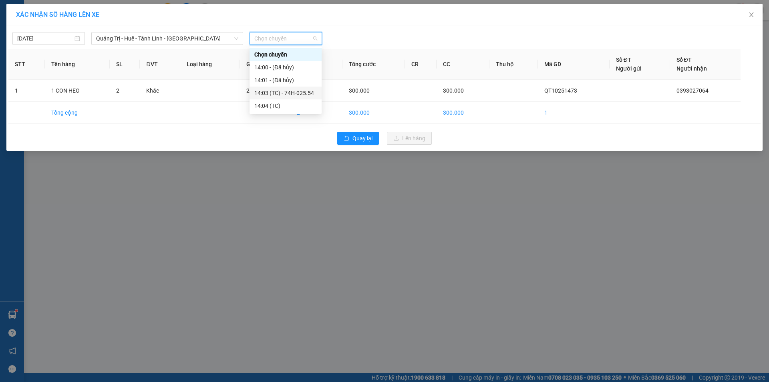
click at [300, 90] on div "14:03 (TC) - 74H-025.54" at bounding box center [285, 93] width 62 height 9
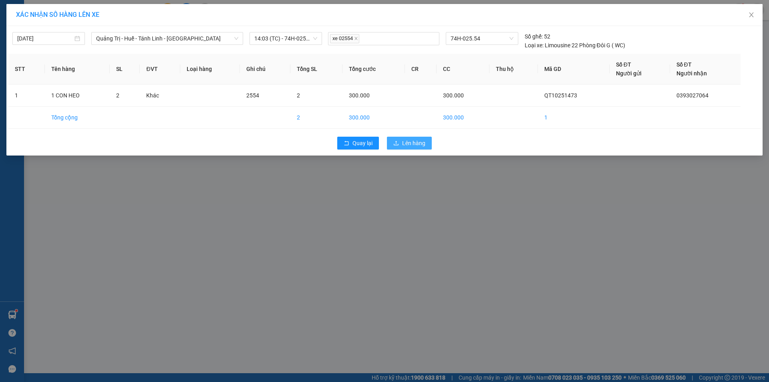
click at [411, 143] on span "Lên hàng" at bounding box center [413, 143] width 23 height 9
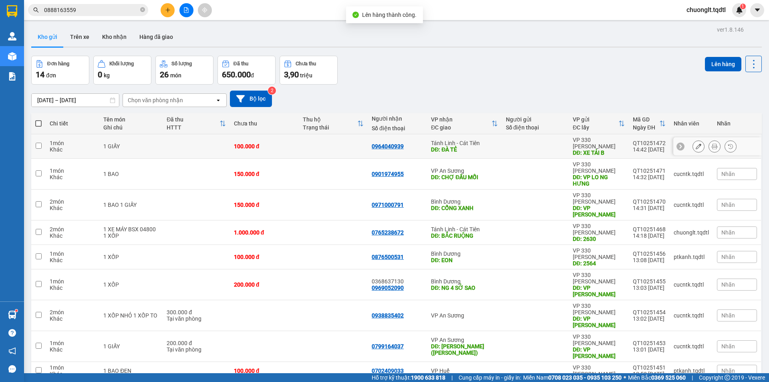
click at [350, 137] on td at bounding box center [333, 146] width 69 height 24
checkbox input "true"
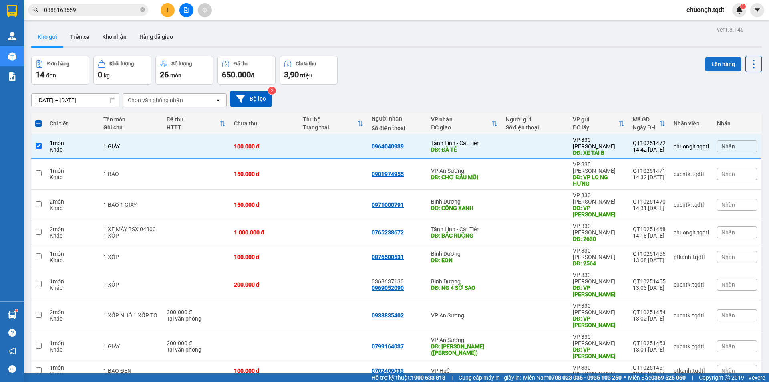
click at [715, 63] on button "Lên hàng" at bounding box center [723, 64] width 36 height 14
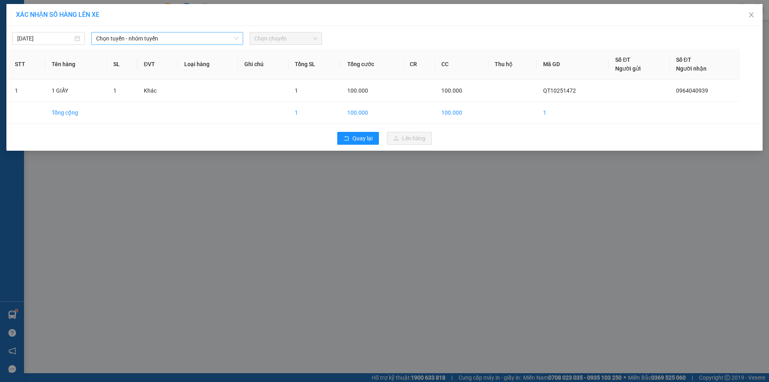
click at [194, 37] on span "Chọn tuyến - nhóm tuyến" at bounding box center [167, 38] width 142 height 12
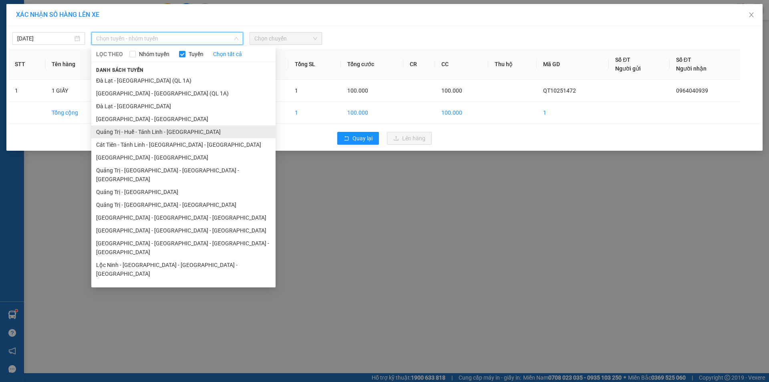
click at [169, 130] on li "Quảng Trị - Huế - Tánh Linh - [GEOGRAPHIC_DATA]" at bounding box center [183, 131] width 184 height 13
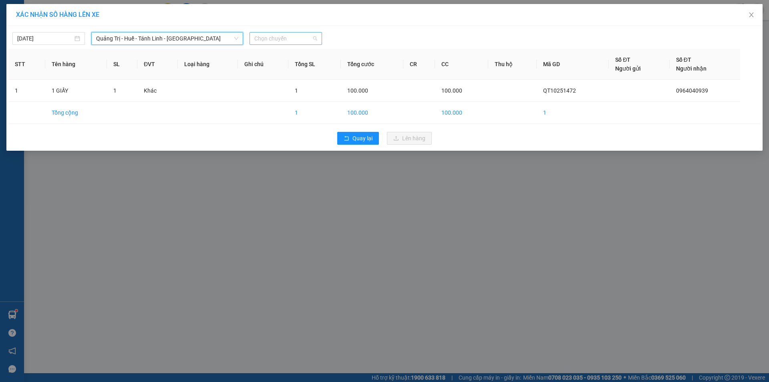
click at [299, 40] on span "Chọn chuyến" at bounding box center [285, 38] width 63 height 12
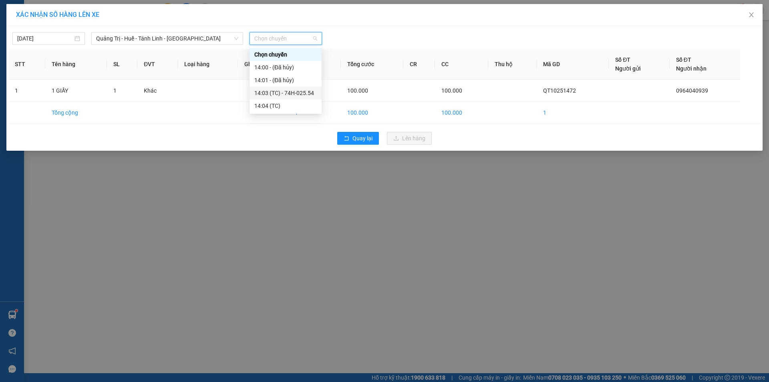
click at [295, 87] on div "14:03 (TC) - 74H-025.54" at bounding box center [286, 93] width 72 height 13
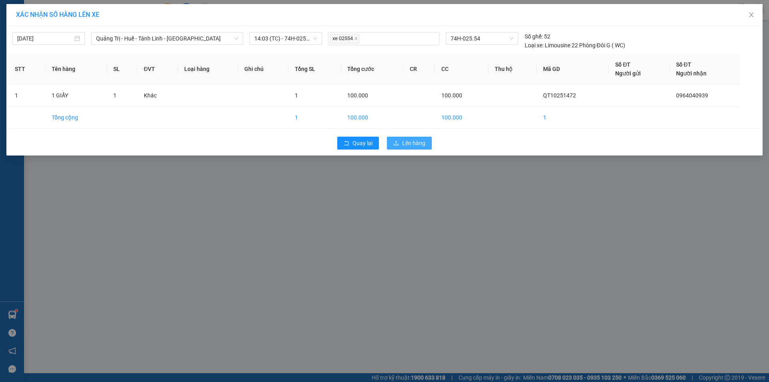
click at [419, 143] on span "Lên hàng" at bounding box center [413, 143] width 23 height 9
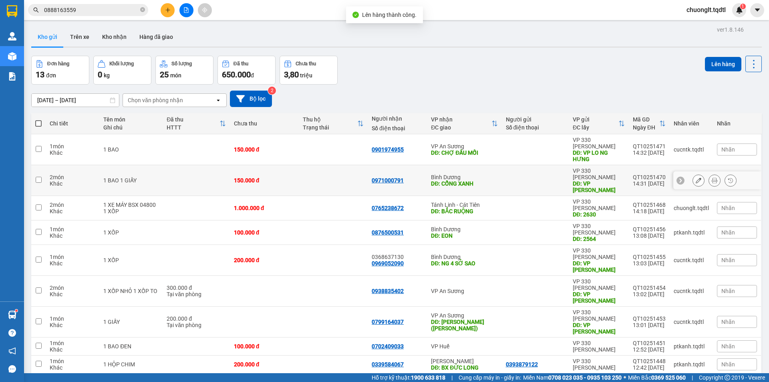
scroll to position [37, 0]
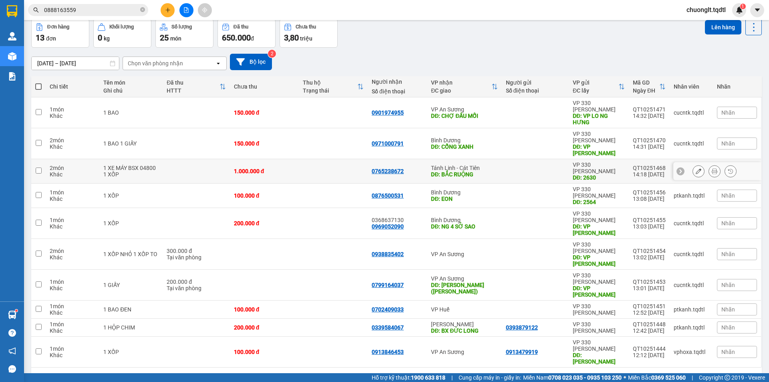
click at [290, 159] on td "1.000.000 đ" at bounding box center [264, 171] width 69 height 24
checkbox input "true"
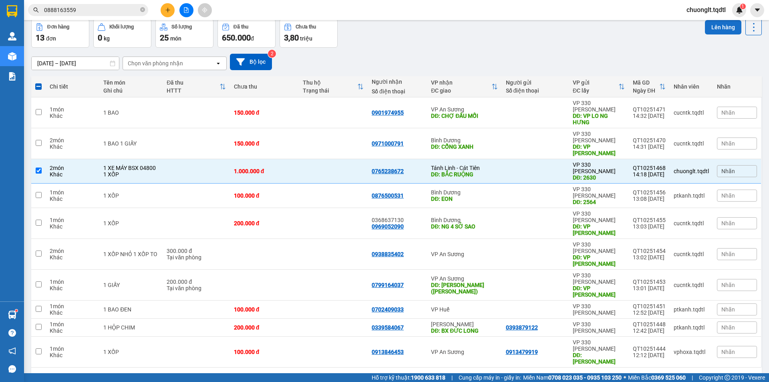
click at [719, 29] on button "Lên hàng" at bounding box center [723, 27] width 36 height 14
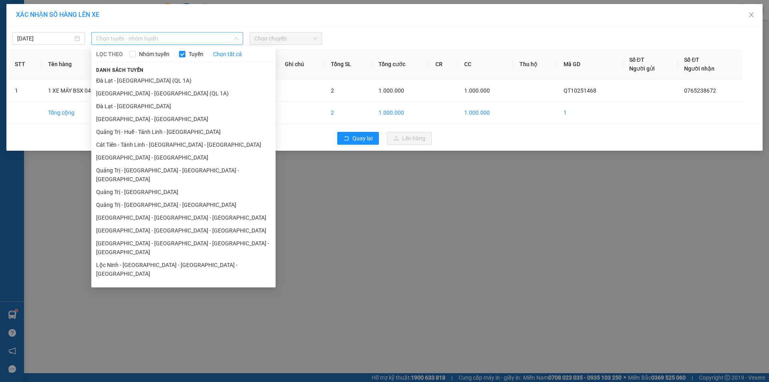
click at [188, 36] on span "Chọn tuyến - nhóm tuyến" at bounding box center [167, 38] width 142 height 12
click at [151, 133] on li "Quảng Trị - Huế - Tánh Linh - [GEOGRAPHIC_DATA]" at bounding box center [183, 131] width 184 height 13
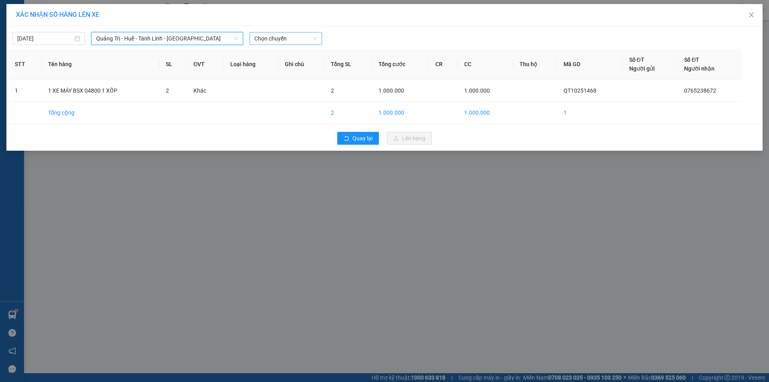
click at [289, 36] on span "Chọn chuyến" at bounding box center [285, 38] width 63 height 12
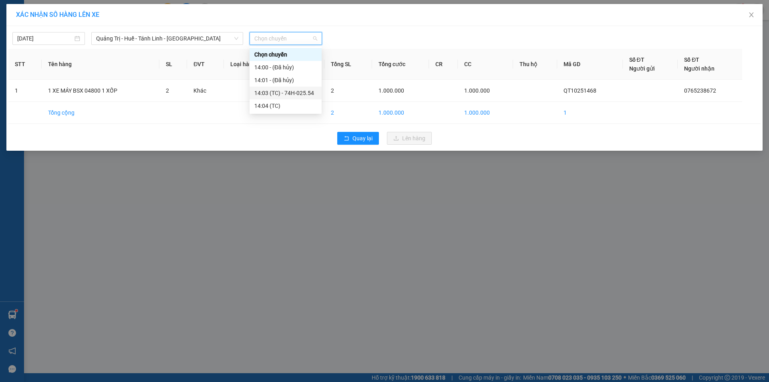
click at [305, 91] on div "14:03 (TC) - 74H-025.54" at bounding box center [285, 93] width 62 height 9
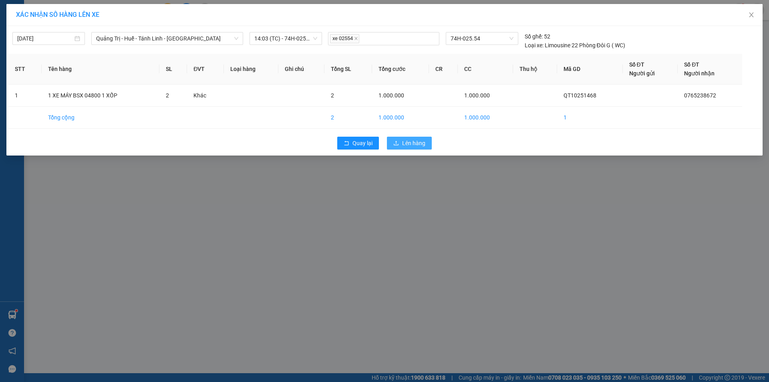
click at [411, 141] on span "Lên hàng" at bounding box center [413, 143] width 23 height 9
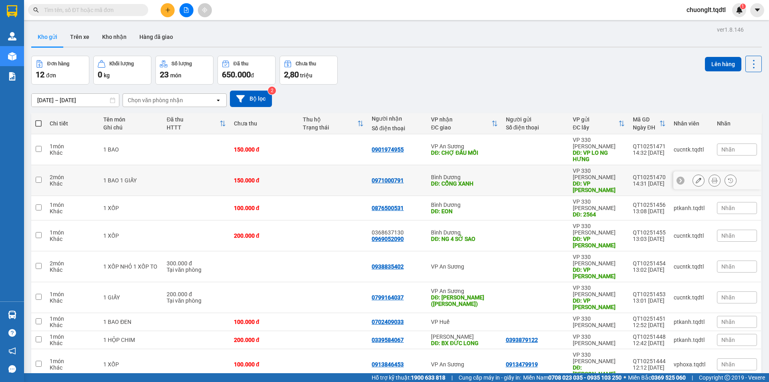
scroll to position [37, 0]
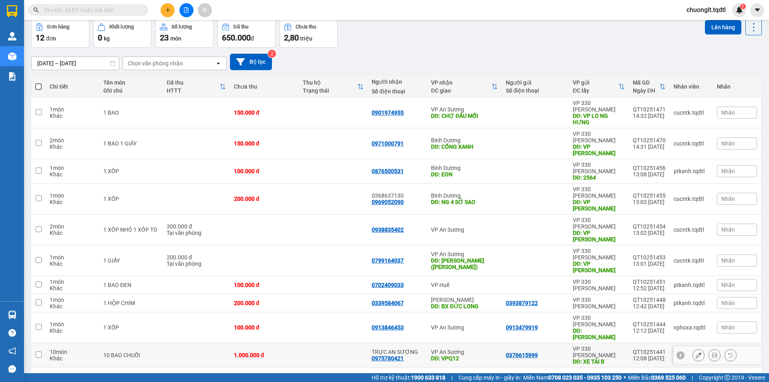
click at [145, 352] on div "10 BAO CHUỐI" at bounding box center [130, 355] width 55 height 6
checkbox input "true"
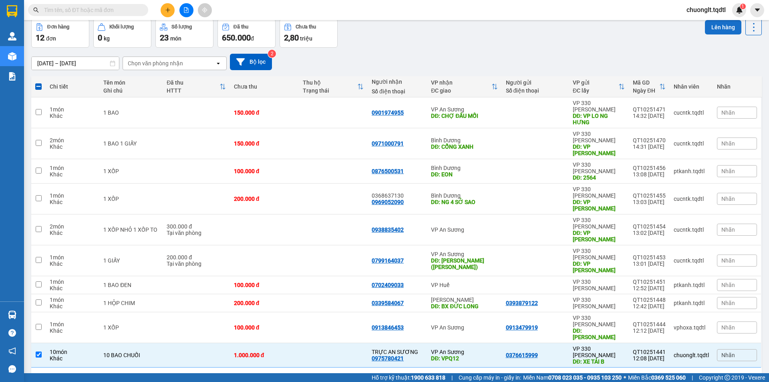
click at [713, 31] on button "Lên hàng" at bounding box center [723, 27] width 36 height 14
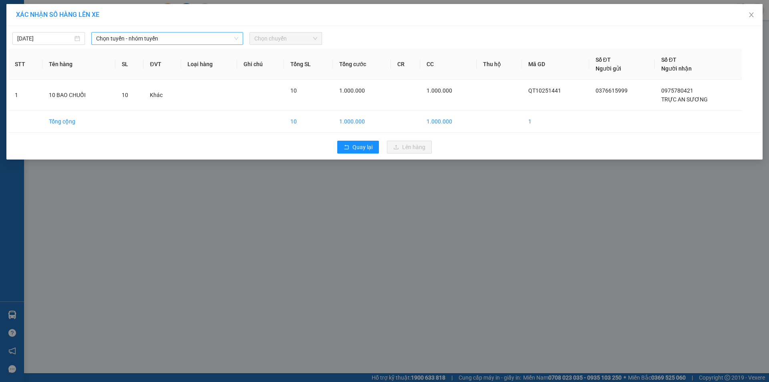
click at [200, 34] on span "Chọn tuyến - nhóm tuyến" at bounding box center [167, 38] width 142 height 12
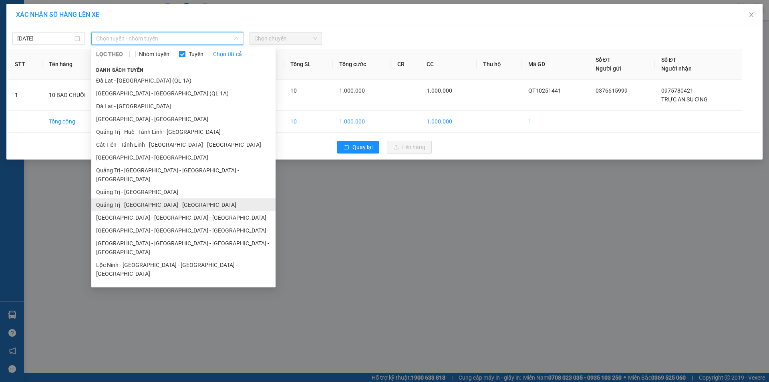
click at [160, 198] on li "Quảng Trị - [GEOGRAPHIC_DATA] - [GEOGRAPHIC_DATA]" at bounding box center [183, 204] width 184 height 13
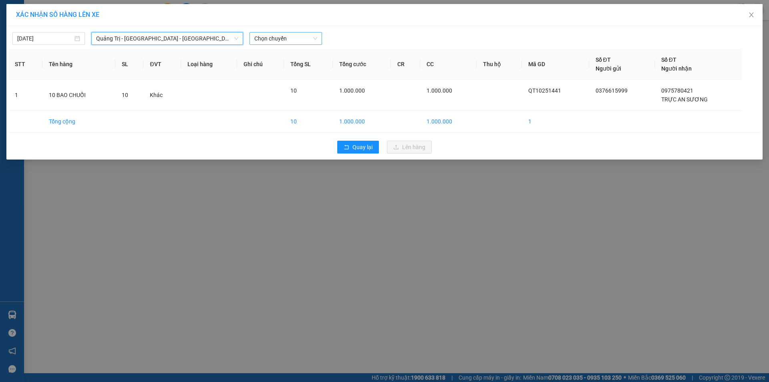
click at [304, 39] on span "Chọn chuyến" at bounding box center [285, 38] width 63 height 12
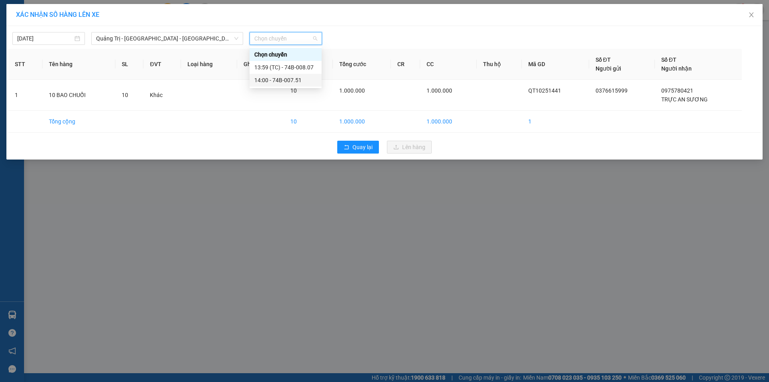
click at [291, 80] on div "14:00 - 74B-007.51" at bounding box center [285, 80] width 62 height 9
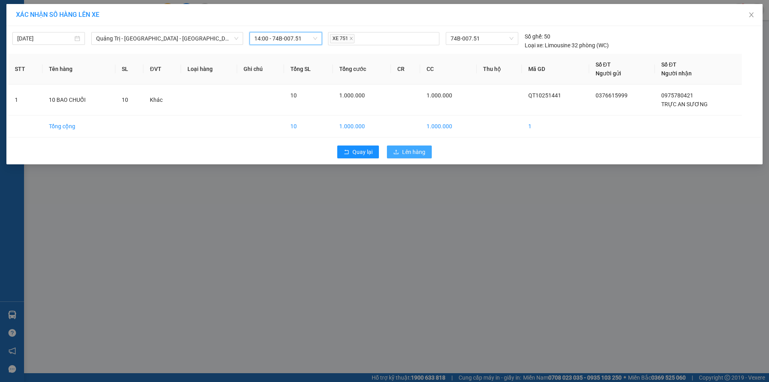
click at [418, 151] on span "Lên hàng" at bounding box center [413, 151] width 23 height 9
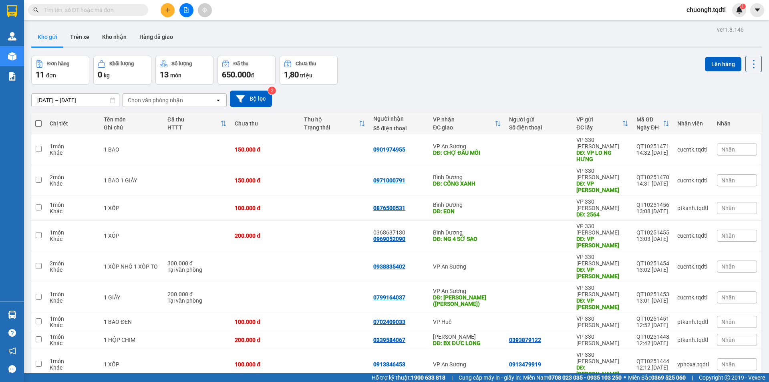
checkbox input "true"
click at [720, 60] on button "Lên hàng" at bounding box center [723, 64] width 36 height 14
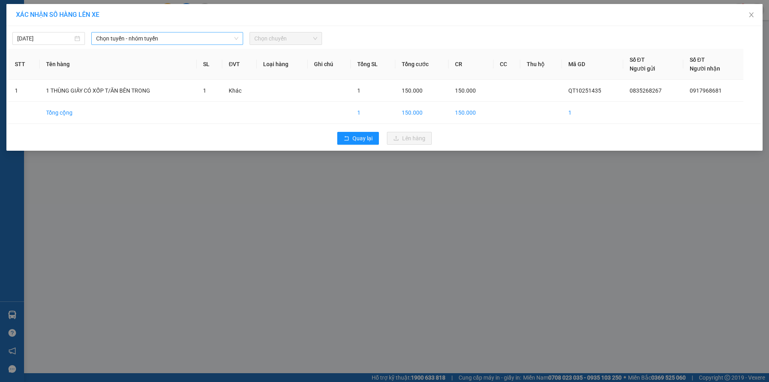
click at [199, 39] on span "Chọn tuyến - nhóm tuyến" at bounding box center [167, 38] width 142 height 12
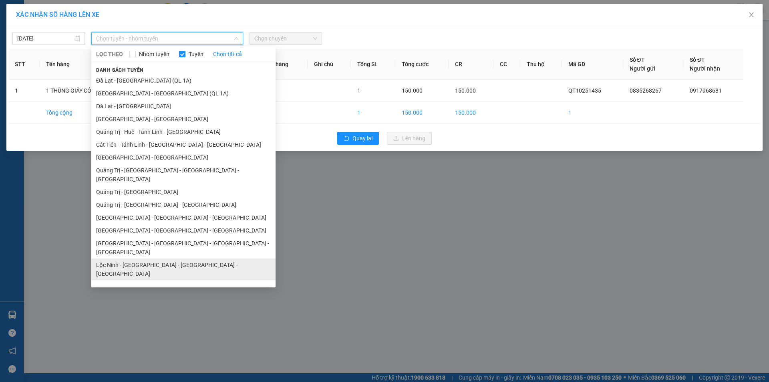
scroll to position [46, 0]
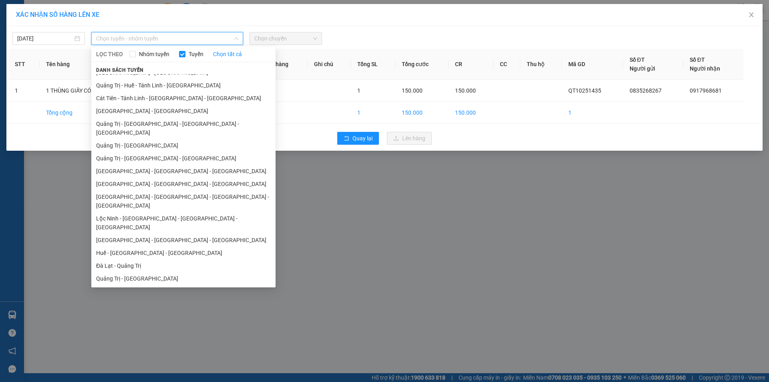
click at [138, 272] on li "Quảng Trị - [GEOGRAPHIC_DATA]" at bounding box center [183, 278] width 184 height 13
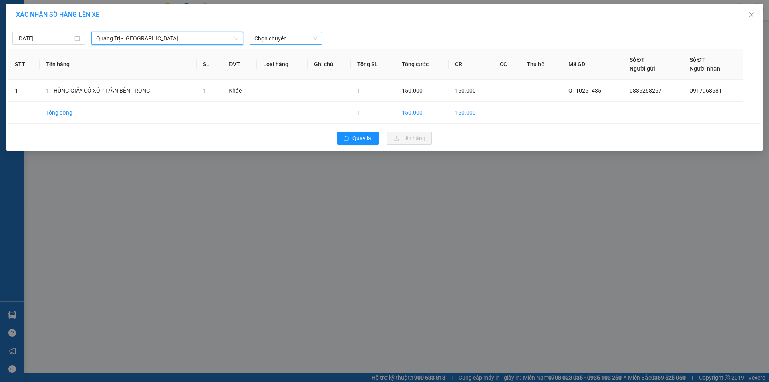
click at [284, 41] on span "Chọn chuyến" at bounding box center [285, 38] width 63 height 12
click at [298, 68] on div "14:00 - 74H-026.30" at bounding box center [285, 67] width 62 height 9
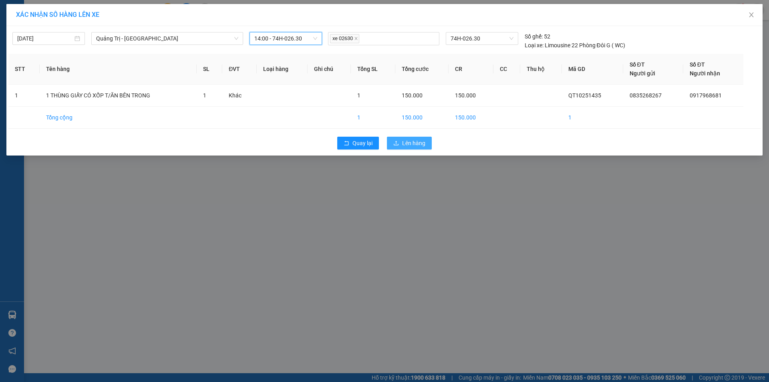
click at [406, 142] on span "Lên hàng" at bounding box center [413, 143] width 23 height 9
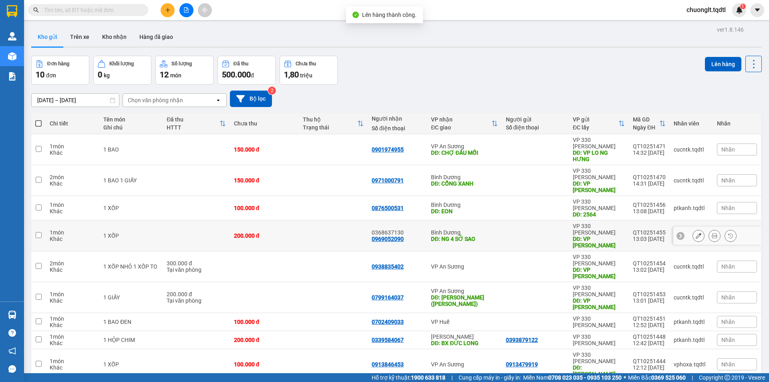
scroll to position [37, 0]
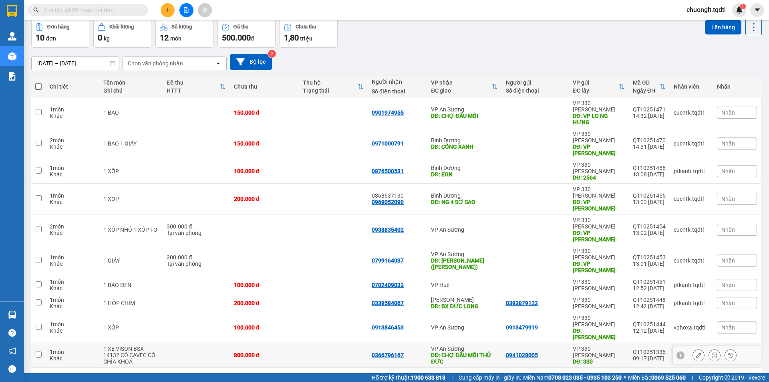
click at [165, 343] on td at bounding box center [196, 355] width 67 height 24
checkbox input "true"
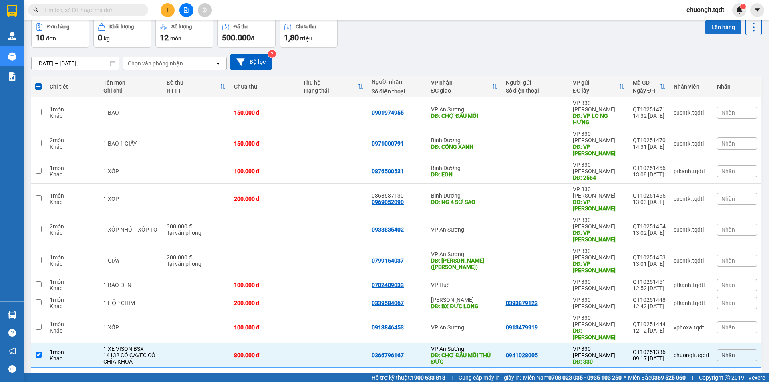
click at [715, 28] on button "Lên hàng" at bounding box center [723, 27] width 36 height 14
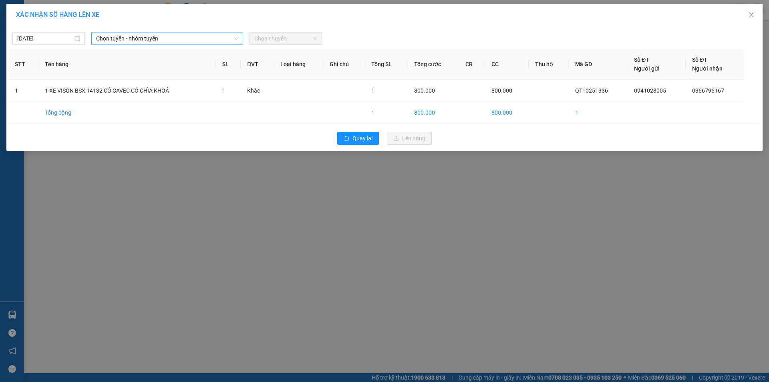
click at [197, 36] on span "Chọn tuyến - nhóm tuyến" at bounding box center [167, 38] width 142 height 12
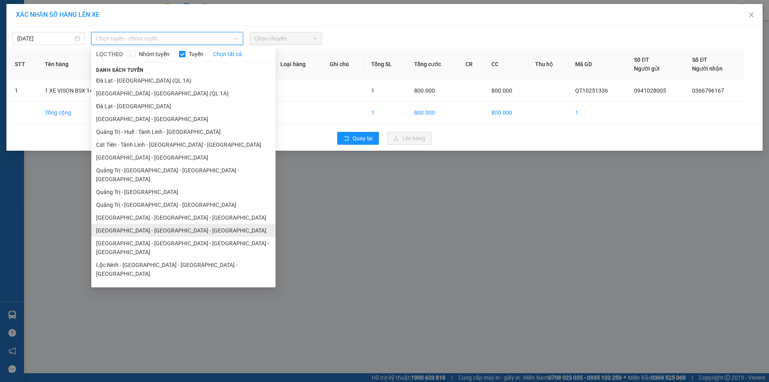
click at [137, 224] on li "[GEOGRAPHIC_DATA] - [GEOGRAPHIC_DATA] - [GEOGRAPHIC_DATA]" at bounding box center [183, 230] width 184 height 13
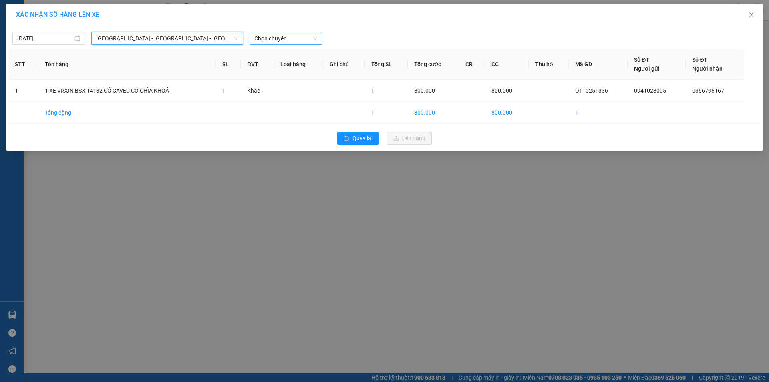
click at [302, 36] on span "Chọn chuyến" at bounding box center [285, 38] width 63 height 12
click at [291, 67] on div "18:45 - 74H-025.64" at bounding box center [285, 67] width 62 height 9
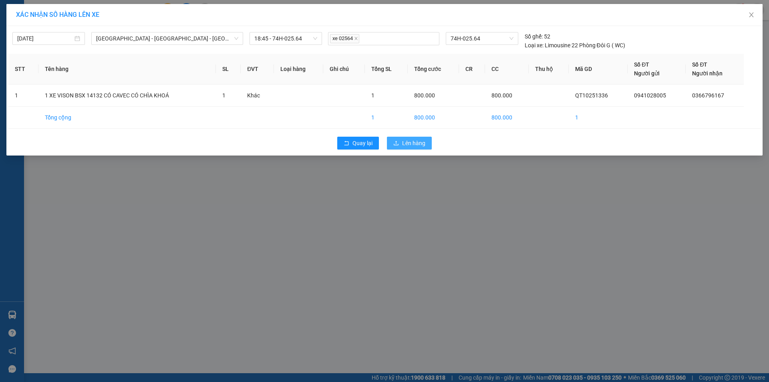
click at [411, 142] on span "Lên hàng" at bounding box center [413, 143] width 23 height 9
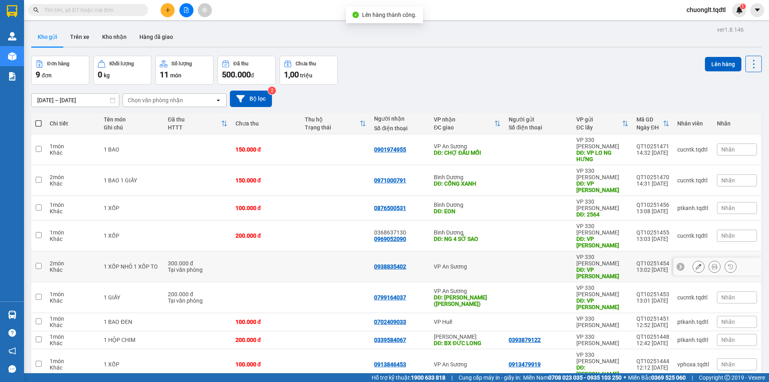
scroll to position [37, 0]
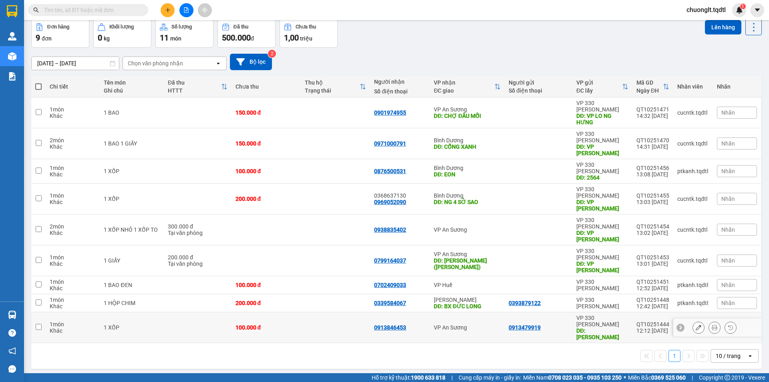
click at [278, 324] on div "100.000 đ" at bounding box center [266, 327] width 61 height 6
checkbox input "true"
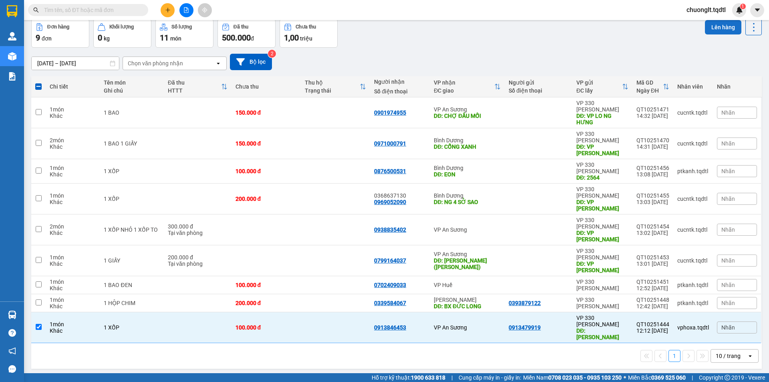
click at [722, 25] on button "Lên hàng" at bounding box center [723, 27] width 36 height 14
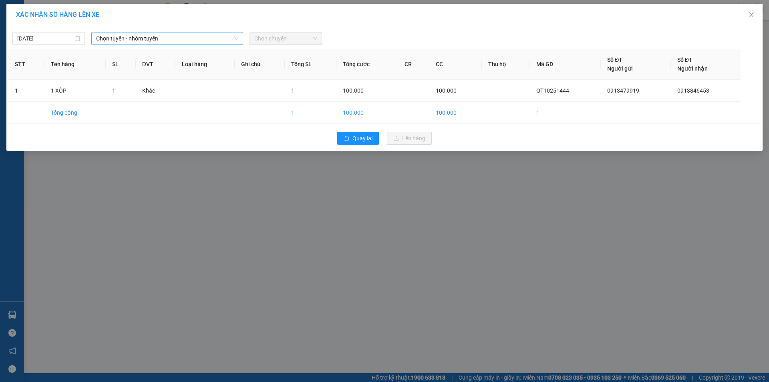
click at [194, 34] on span "Chọn tuyến - nhóm tuyến" at bounding box center [167, 38] width 142 height 12
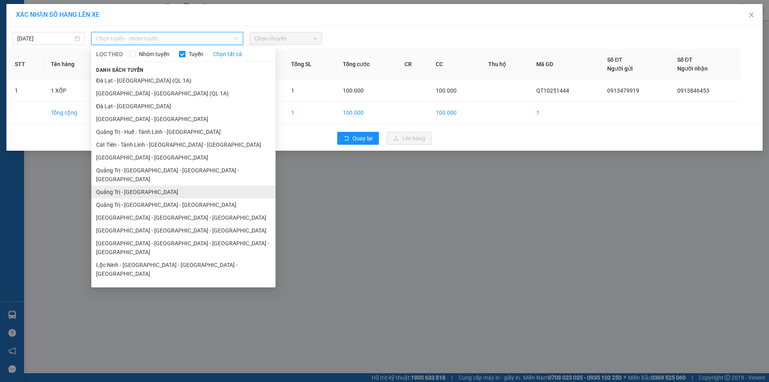
click at [143, 185] on li "Quảng Trị - [GEOGRAPHIC_DATA]" at bounding box center [183, 191] width 184 height 13
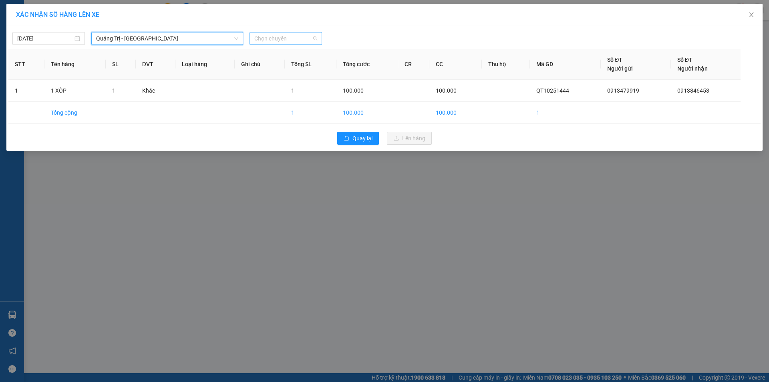
click at [302, 40] on span "Chọn chuyến" at bounding box center [285, 38] width 63 height 12
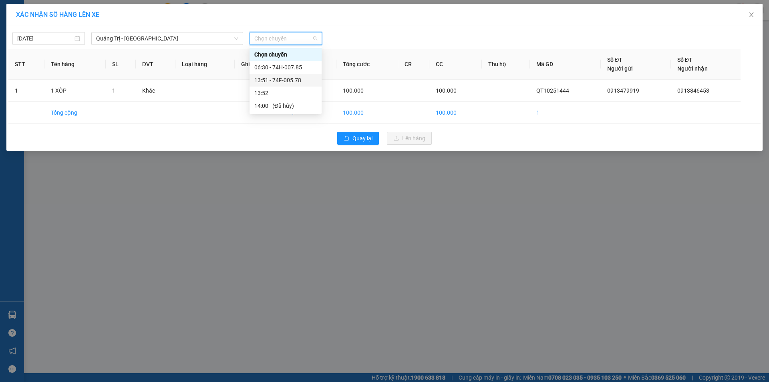
click at [290, 79] on div "13:51 - 74F-005.78" at bounding box center [285, 80] width 62 height 9
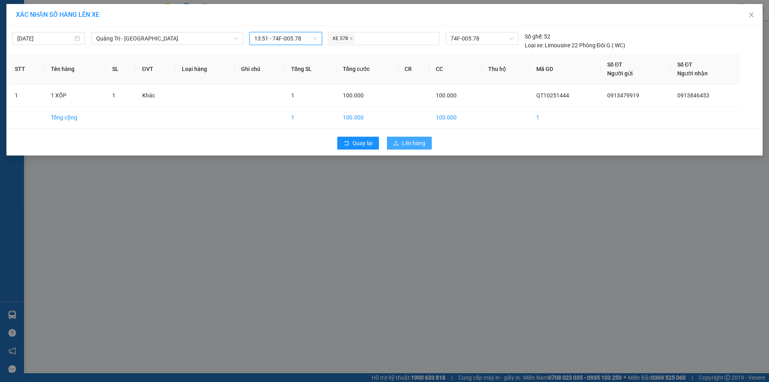
click at [420, 145] on span "Lên hàng" at bounding box center [413, 143] width 23 height 9
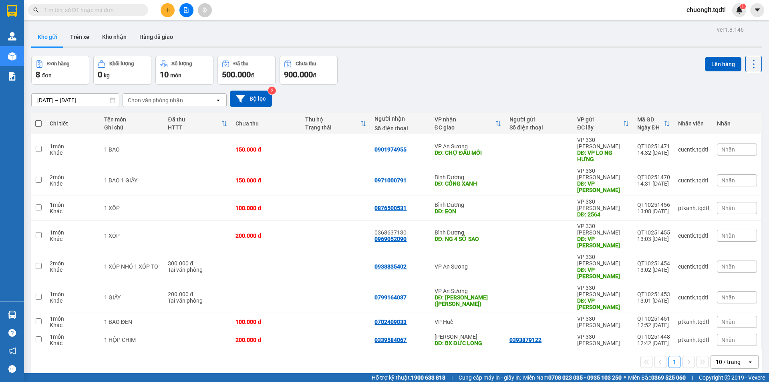
click at [669, 356] on button "1" at bounding box center [675, 362] width 12 height 12
click at [165, 6] on button at bounding box center [168, 10] width 14 height 14
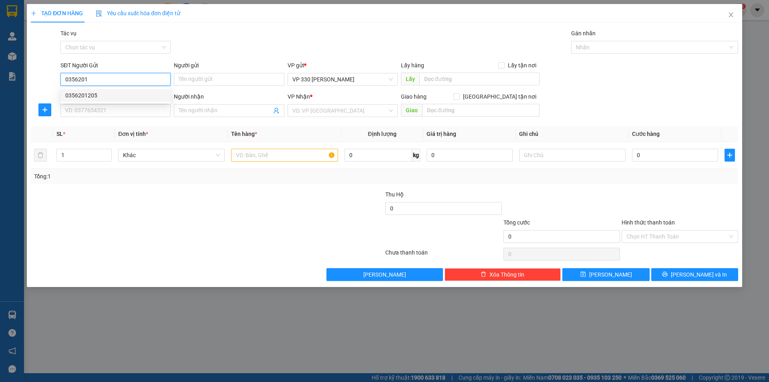
click at [101, 91] on div "0356201205" at bounding box center [115, 95] width 101 height 9
type input "0356201205"
type input "XE TAI B"
type input "0369370275"
type input "ĐỨC TRỌNG"
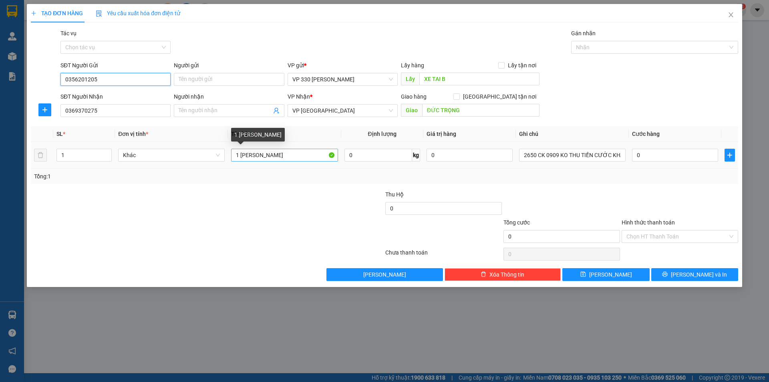
type input "0356201205"
click at [237, 153] on input "1 [PERSON_NAME]" at bounding box center [284, 155] width 107 height 13
type input "4 [PERSON_NAME]"
click at [110, 151] on span "Increase Value" at bounding box center [107, 152] width 9 height 7
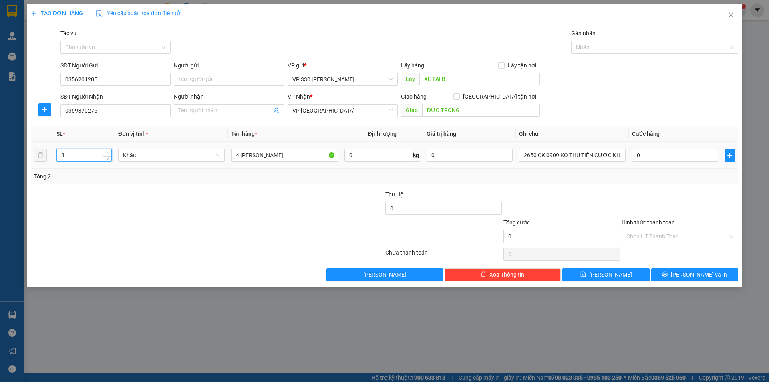
click at [110, 151] on span "up" at bounding box center [107, 153] width 5 height 5
type input "4"
click at [110, 151] on span "up" at bounding box center [107, 153] width 5 height 5
click at [132, 105] on input "0369370275" at bounding box center [115, 110] width 110 height 13
click at [88, 135] on div "0919075696" at bounding box center [115, 139] width 110 height 13
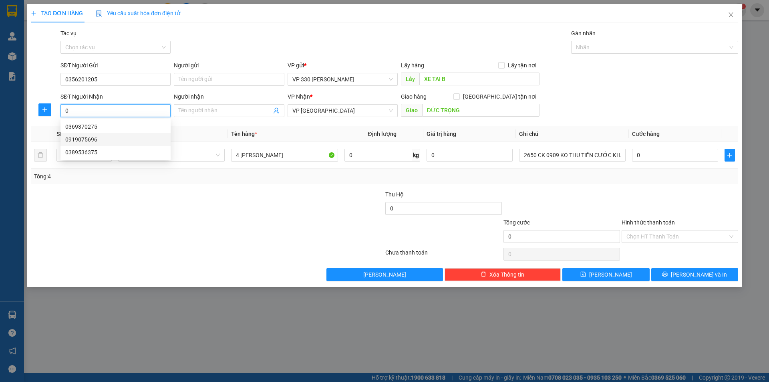
type input "0919075696"
type input "TRÃNG BOM"
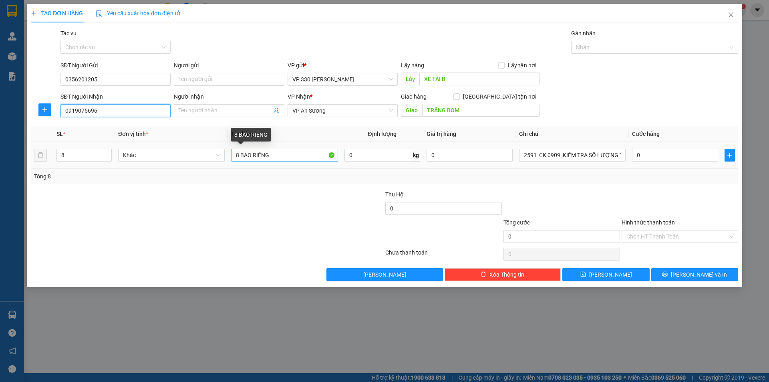
type input "0919075696"
drag, startPoint x: 241, startPoint y: 152, endPoint x: 236, endPoint y: 154, distance: 5.2
click at [236, 154] on input "8 BAO RIÊNG" at bounding box center [284, 155] width 107 height 13
type input "4 BAO RIÊNG"
click at [109, 158] on span "down" at bounding box center [107, 157] width 5 height 5
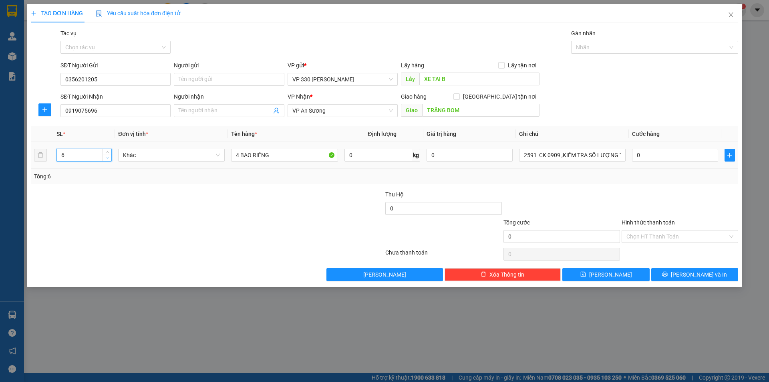
click at [109, 158] on span "down" at bounding box center [107, 157] width 5 height 5
type input "4"
click at [109, 158] on span "down" at bounding box center [107, 157] width 5 height 5
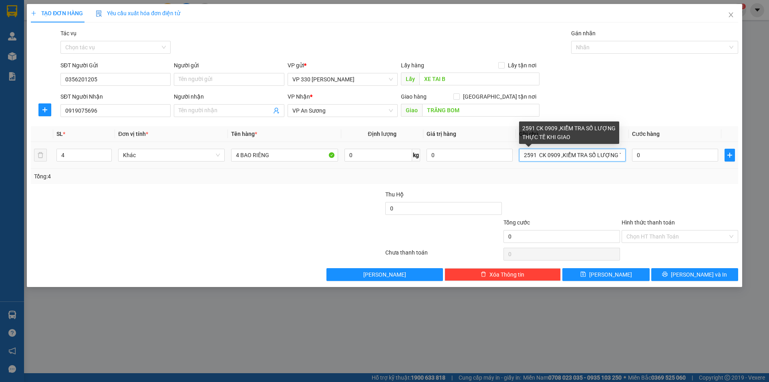
drag, startPoint x: 535, startPoint y: 152, endPoint x: 516, endPoint y: 151, distance: 19.2
click at [517, 152] on td "2591 CK 0909 ,KIỂM TRA SỐ LƯỢNG THỰC TẾ KHI GIAO" at bounding box center [572, 155] width 113 height 27
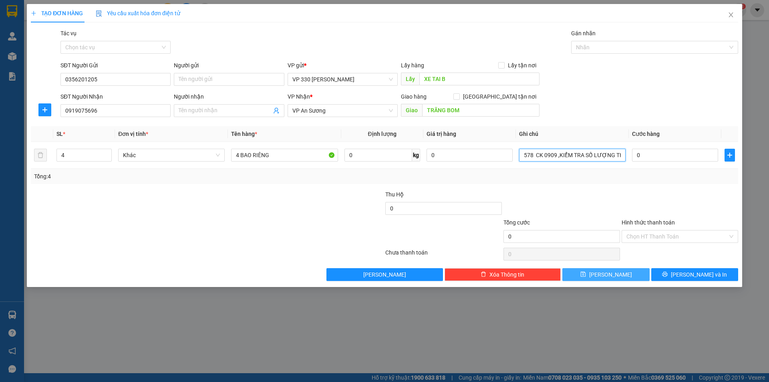
type input "578 CK 0909 ,KIỂM TRA SỐ LƯỢNG THỰC TẾ KHI GIAO"
click at [611, 278] on span "[PERSON_NAME]" at bounding box center [610, 274] width 43 height 9
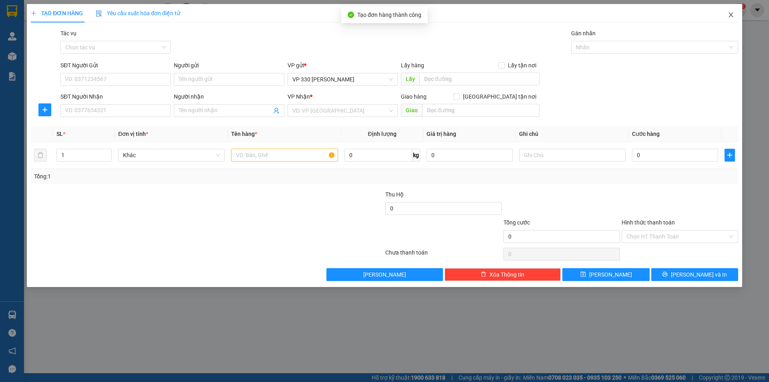
click at [731, 12] on icon "close" at bounding box center [731, 15] width 6 height 6
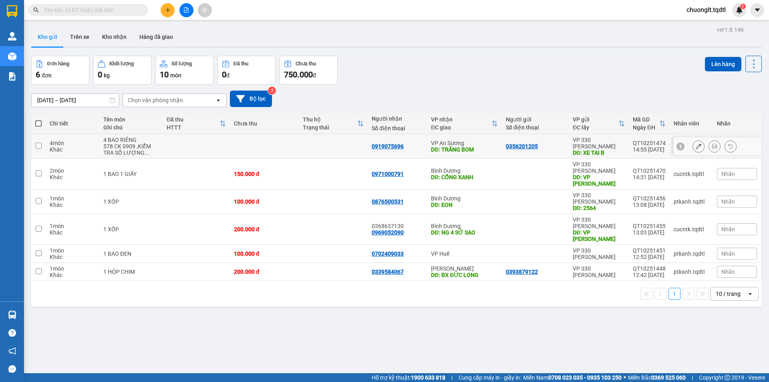
click at [75, 143] on div "4 món" at bounding box center [73, 143] width 46 height 6
checkbox input "true"
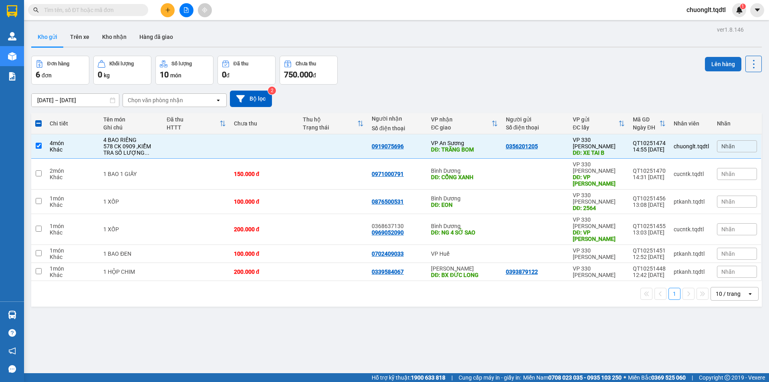
click at [711, 65] on button "Lên hàng" at bounding box center [723, 64] width 36 height 14
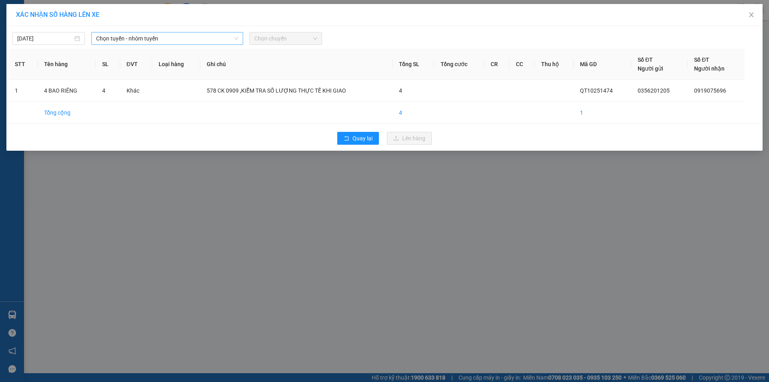
click at [196, 36] on span "Chọn tuyến - nhóm tuyến" at bounding box center [167, 38] width 142 height 12
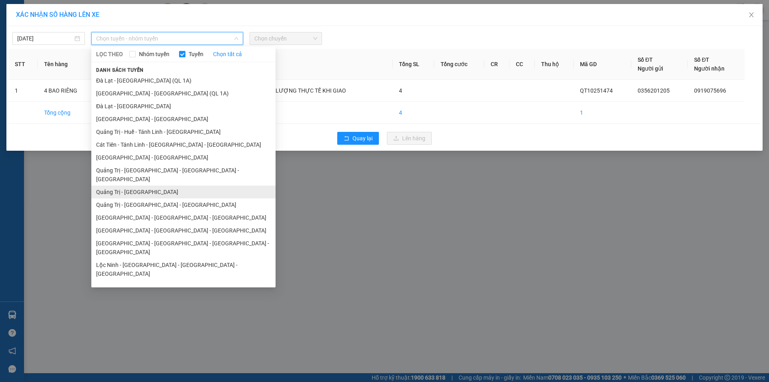
click at [141, 185] on li "Quảng Trị - [GEOGRAPHIC_DATA]" at bounding box center [183, 191] width 184 height 13
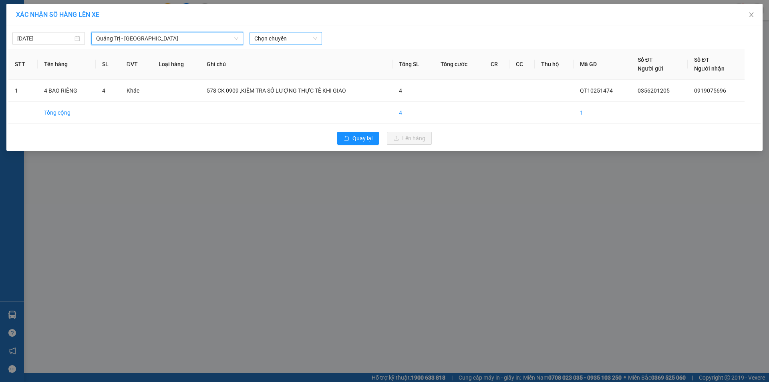
click at [294, 38] on span "Chọn chuyến" at bounding box center [285, 38] width 63 height 12
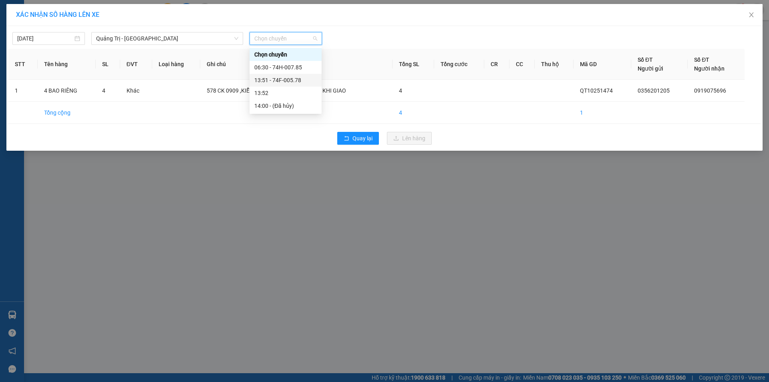
click at [284, 81] on div "13:51 - 74F-005.78" at bounding box center [285, 80] width 62 height 9
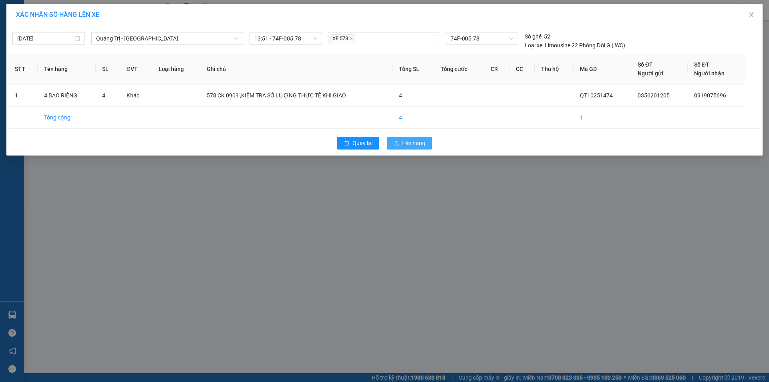
click at [407, 141] on span "Lên hàng" at bounding box center [413, 143] width 23 height 9
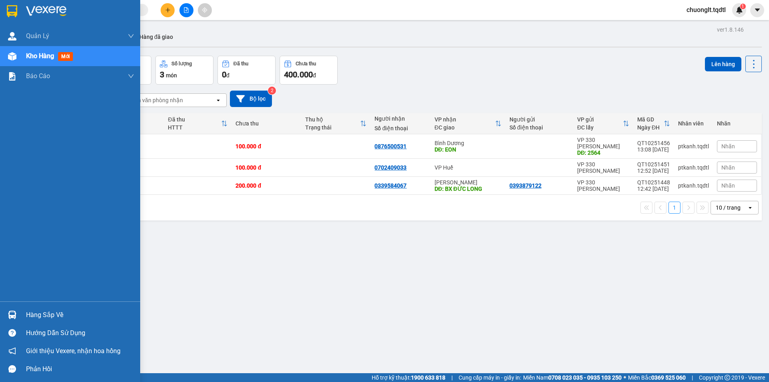
click at [34, 310] on div "Hàng sắp về" at bounding box center [80, 315] width 108 height 12
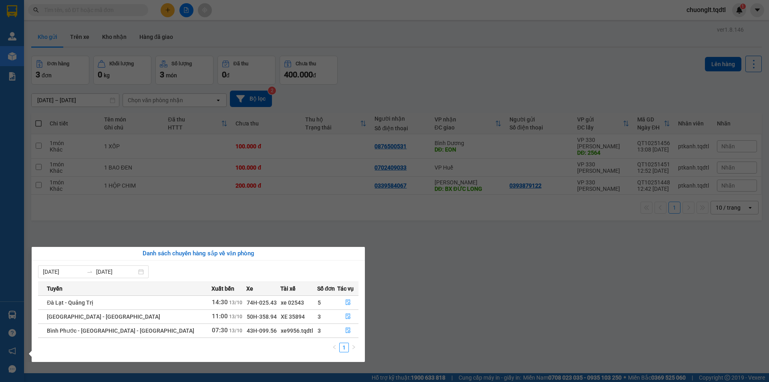
click at [485, 310] on section "Kết quả tìm kiếm ( 0 ) Bộ lọc No Data chuonglt.tqdtl 1 Quản [PERSON_NAME] lý kh…" at bounding box center [384, 191] width 769 height 382
